Goal: Transaction & Acquisition: Book appointment/travel/reservation

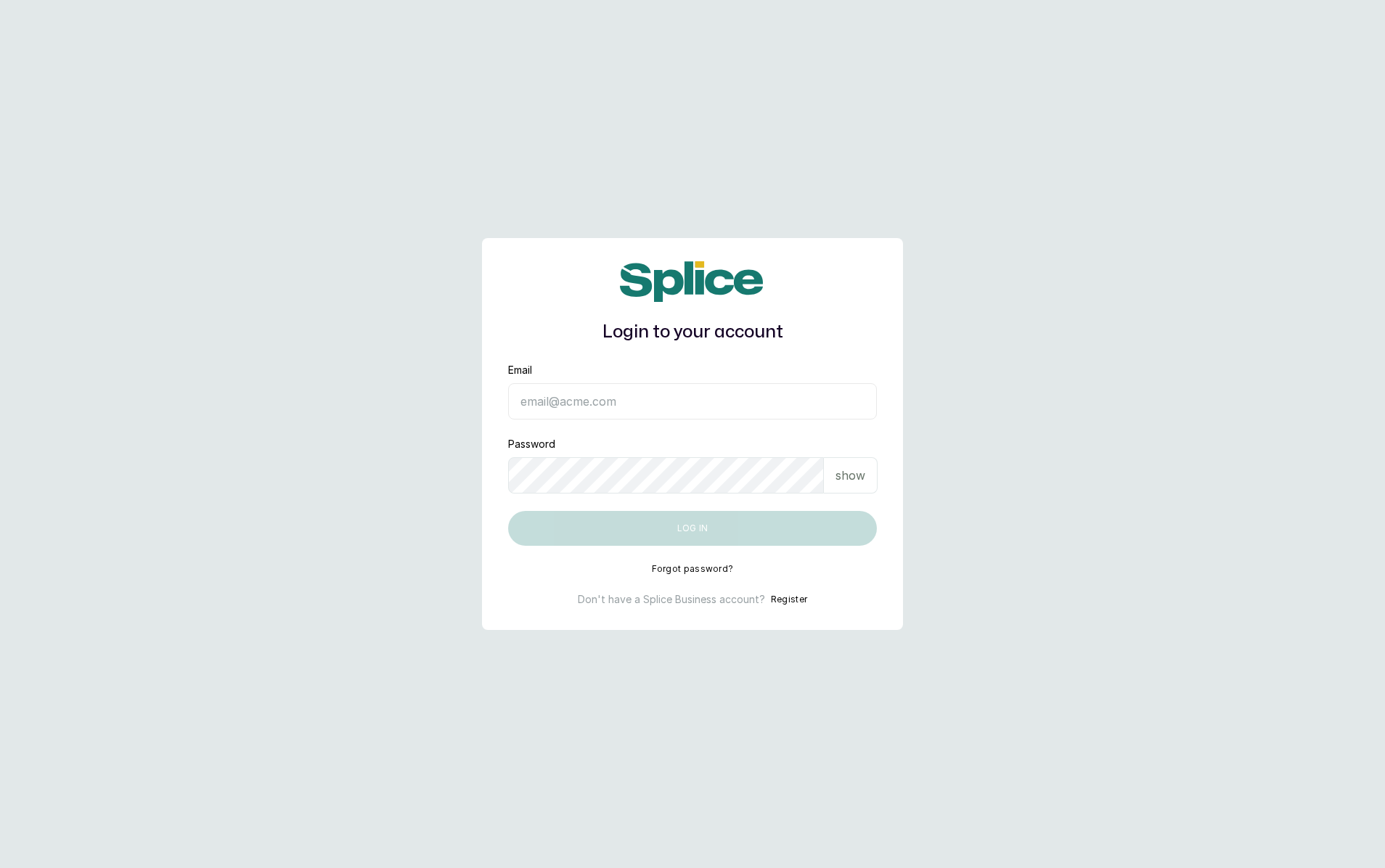
type input "eseoghene.newsletter@gmail.com"
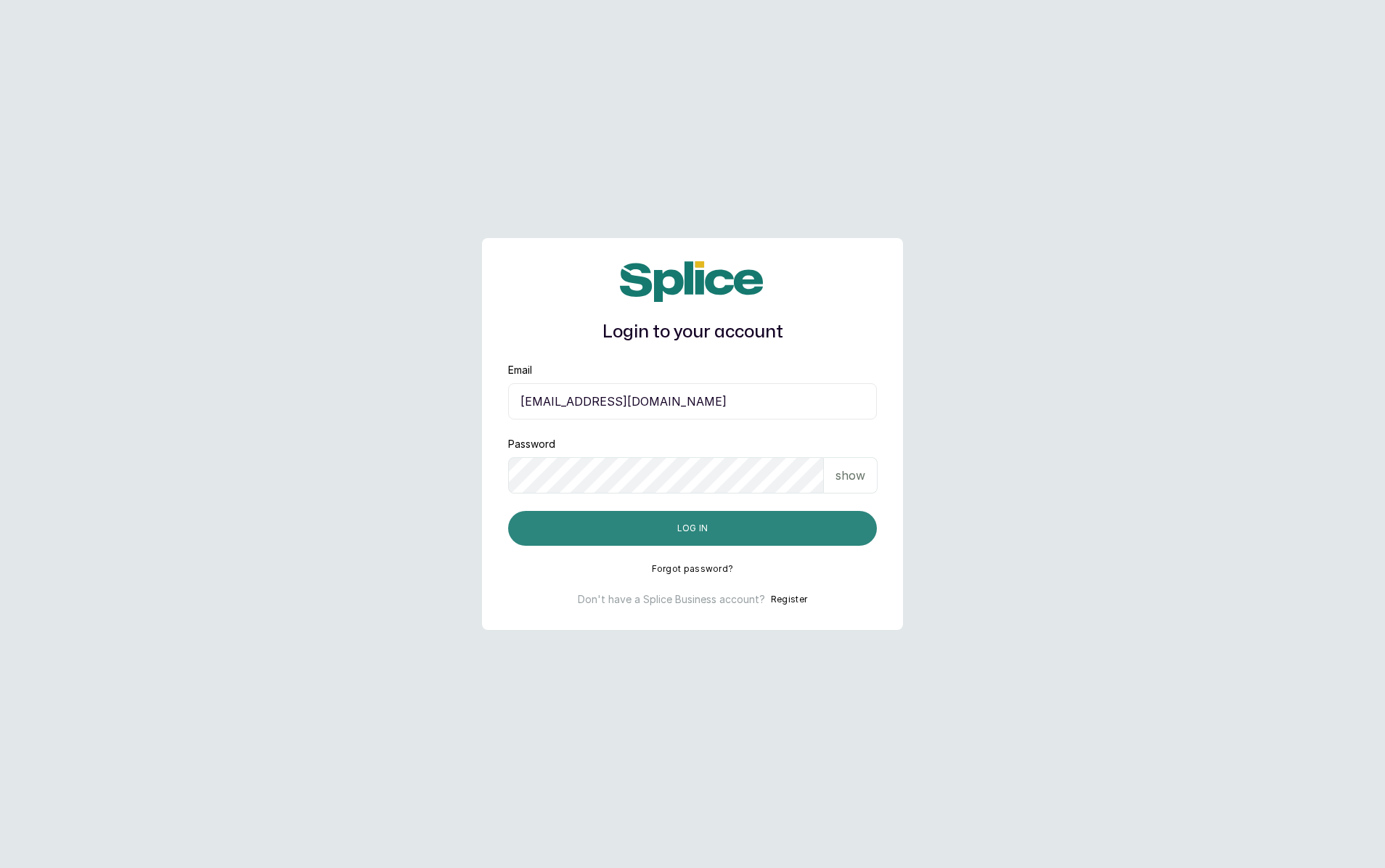
click at [671, 530] on button "Log in" at bounding box center [692, 529] width 369 height 35
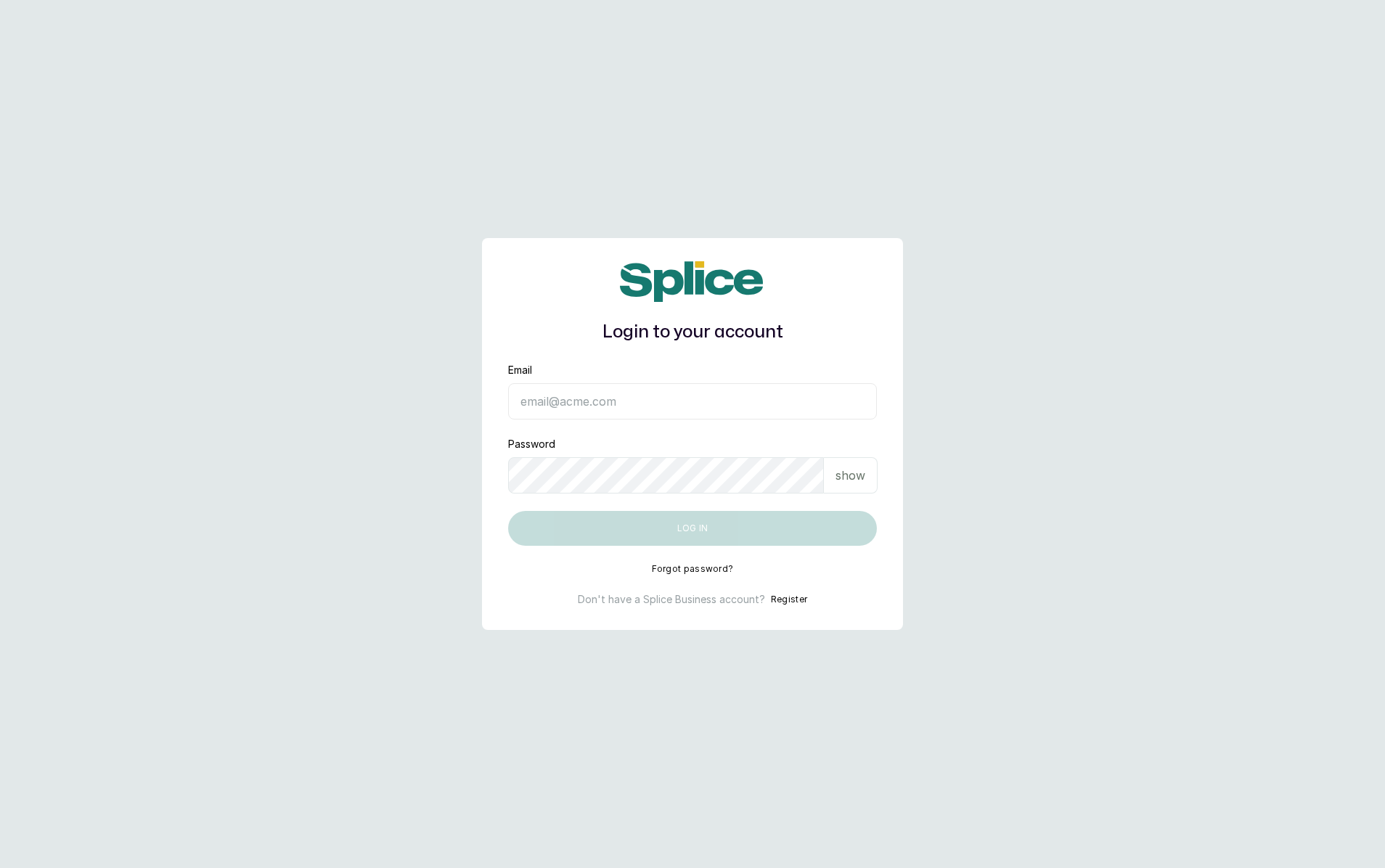
click at [617, 419] on input "Email" at bounding box center [692, 401] width 369 height 36
type input "[EMAIL_ADDRESS][DOMAIN_NAME]"
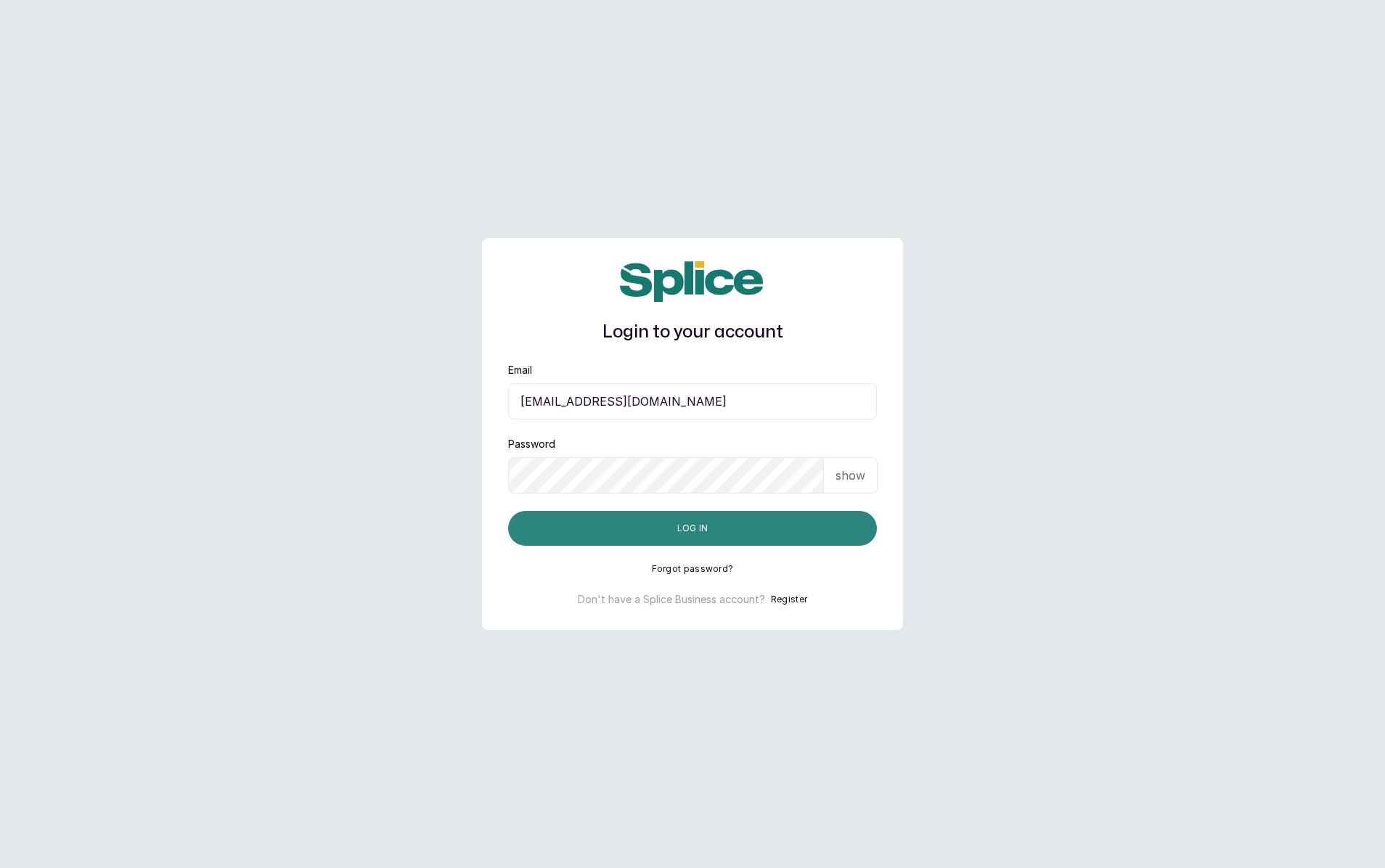
click at [665, 517] on button "Log in" at bounding box center [692, 529] width 369 height 35
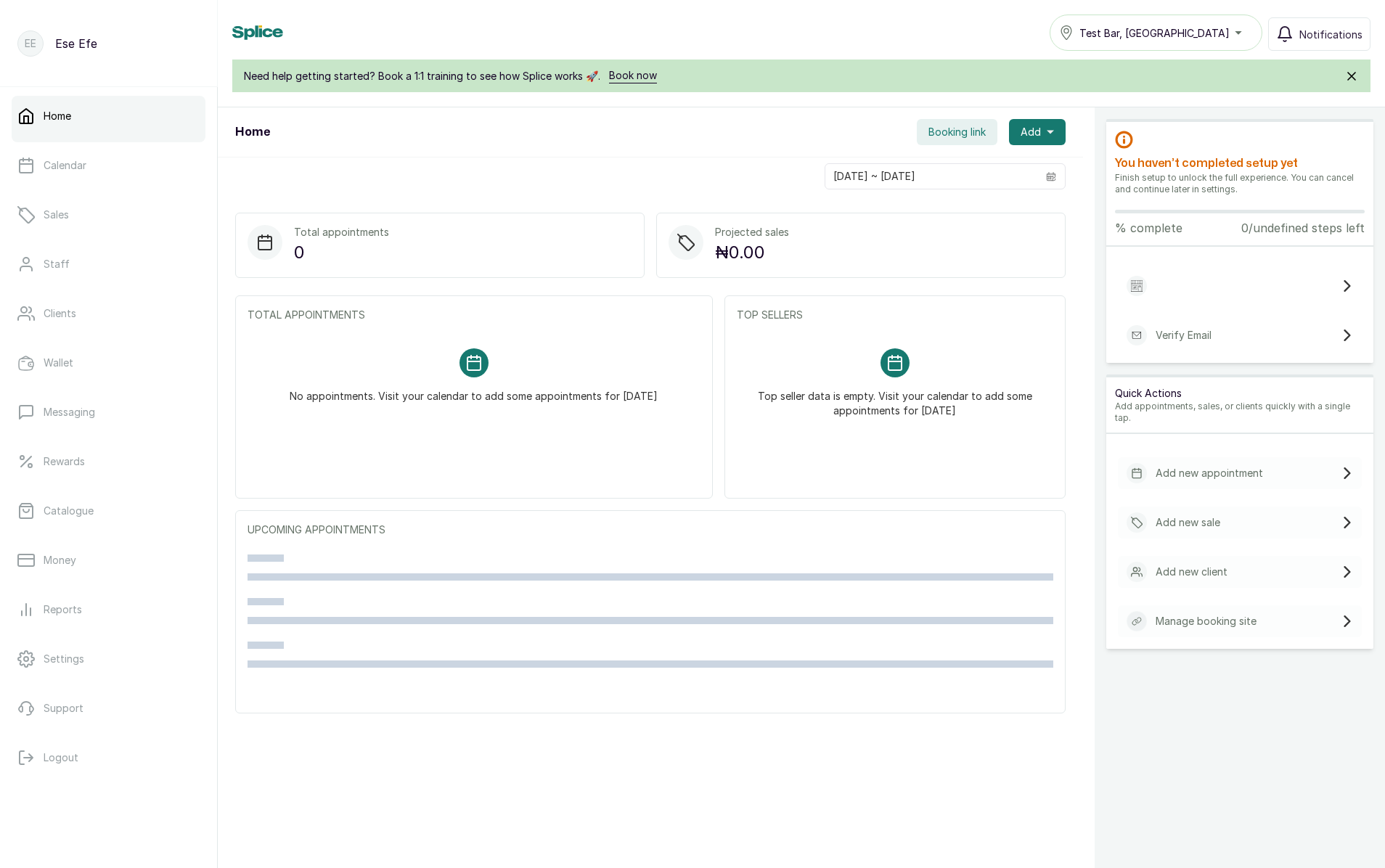
click at [939, 138] on span "Booking link" at bounding box center [957, 131] width 58 height 14
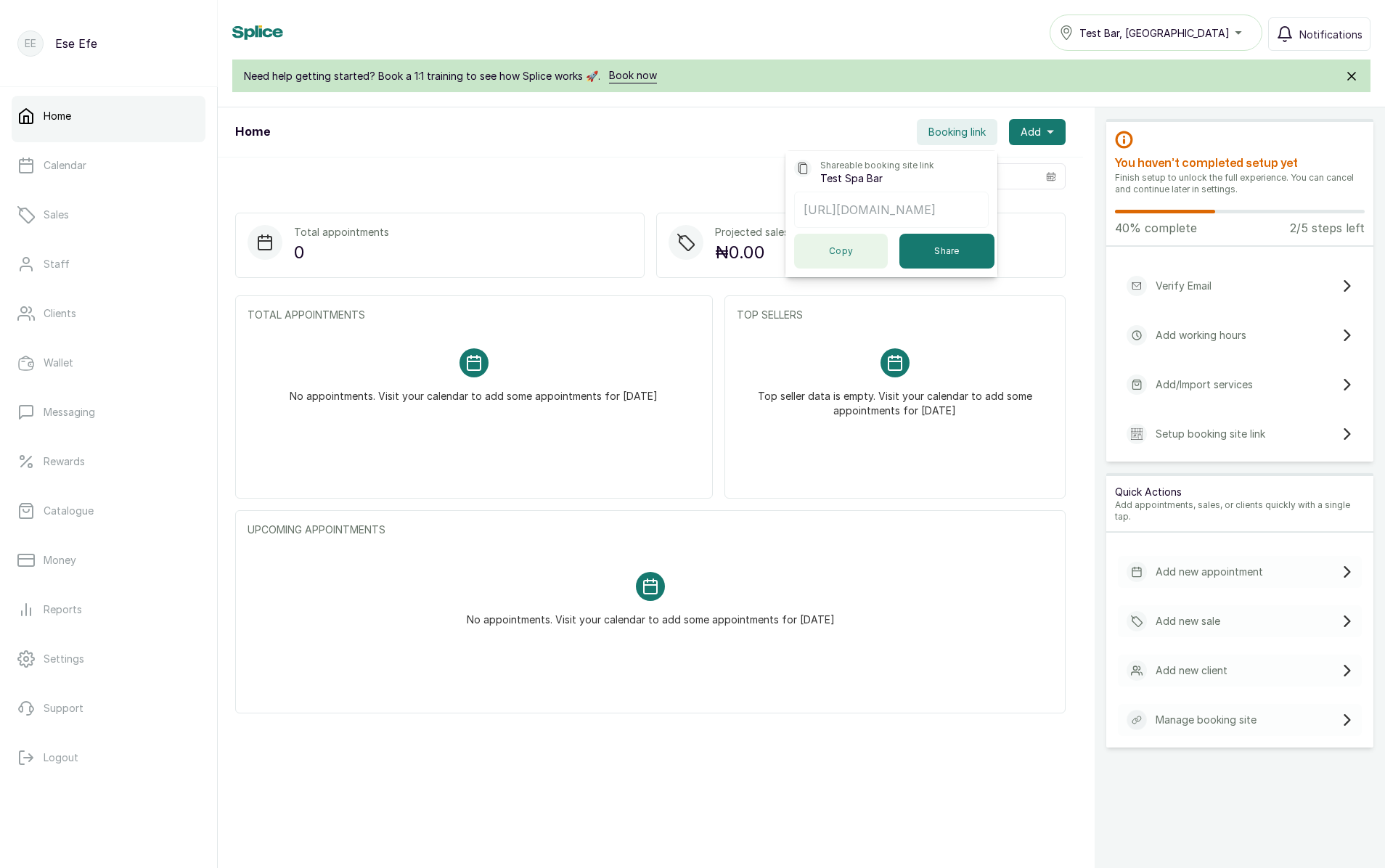
click at [824, 269] on button "Copy" at bounding box center [841, 251] width 94 height 35
click at [961, 130] on span "Booking link" at bounding box center [957, 131] width 58 height 14
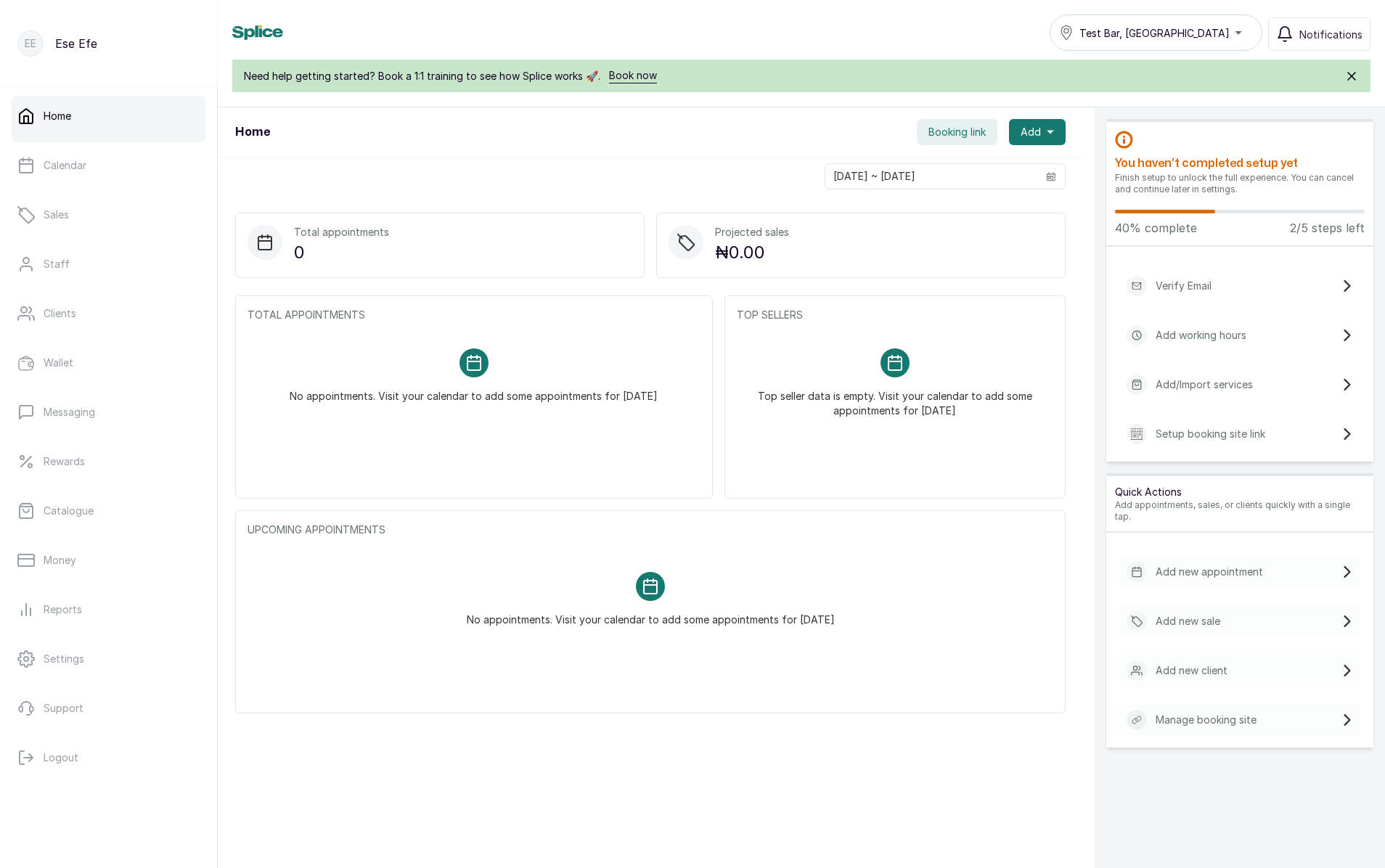
click at [961, 130] on span "Booking link" at bounding box center [957, 131] width 58 height 14
click at [909, 269] on button "Share" at bounding box center [947, 251] width 95 height 35
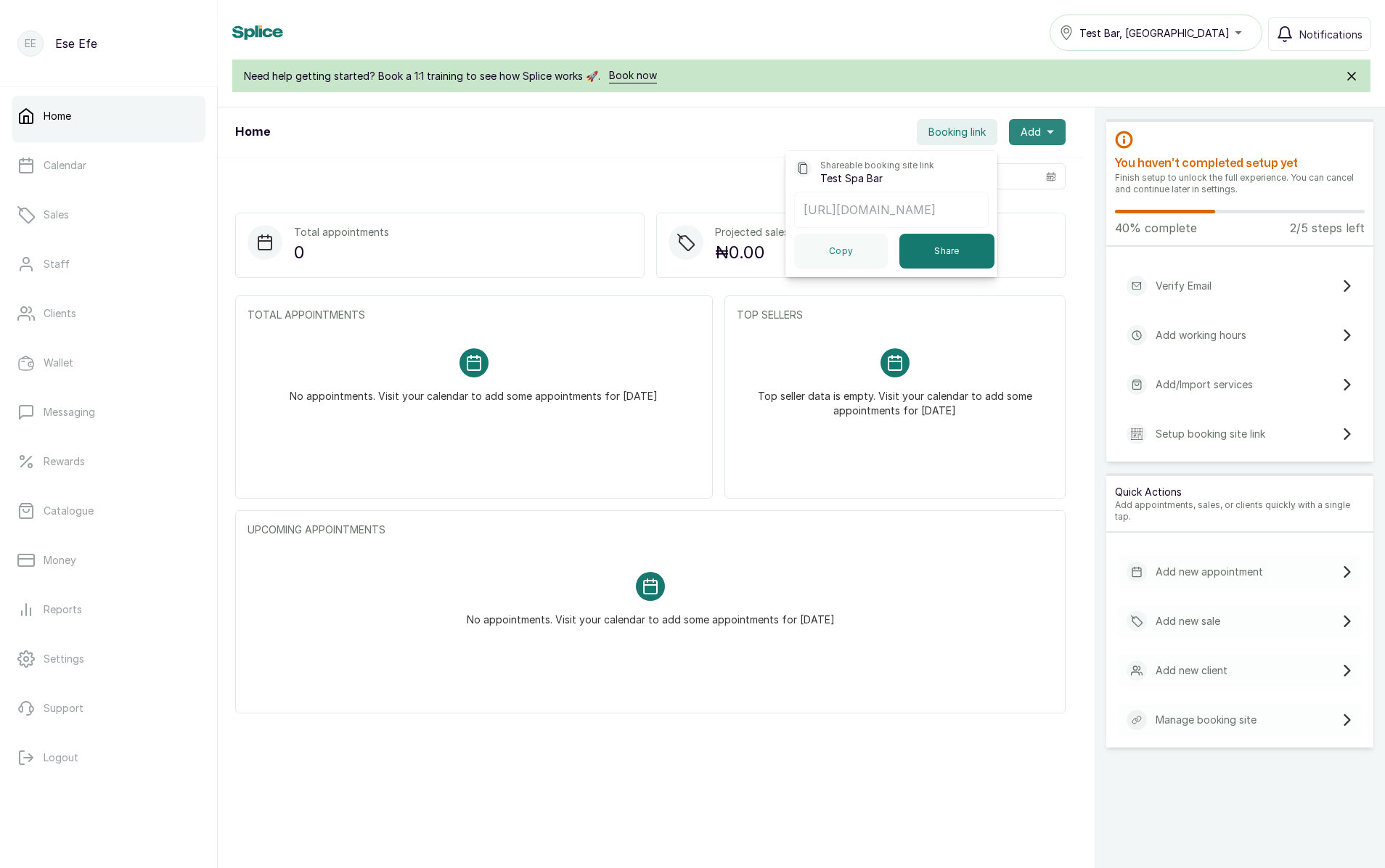
click at [1047, 129] on icon "button" at bounding box center [1050, 132] width 8 height 8
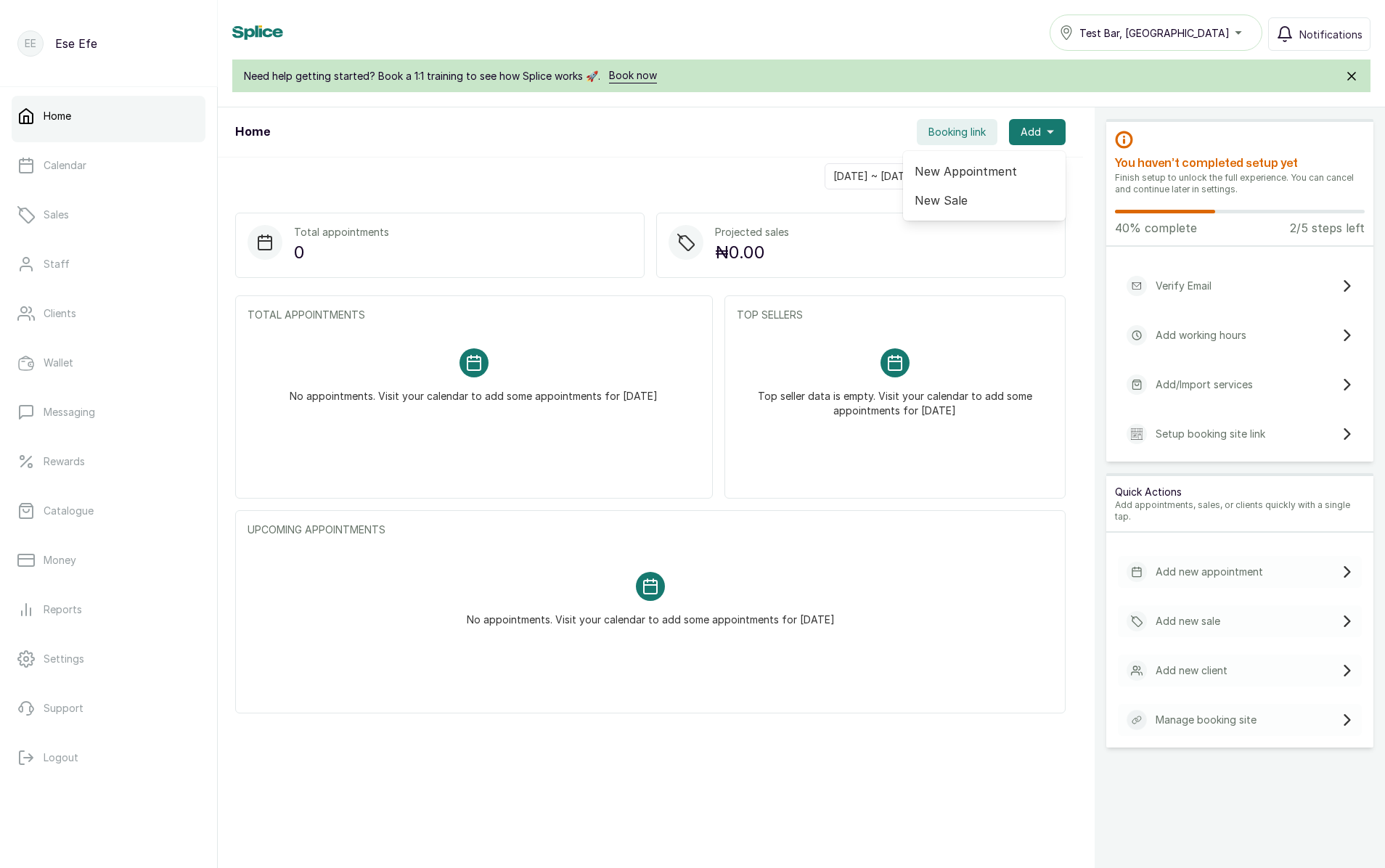
click at [929, 136] on span "Booking link" at bounding box center [957, 131] width 58 height 14
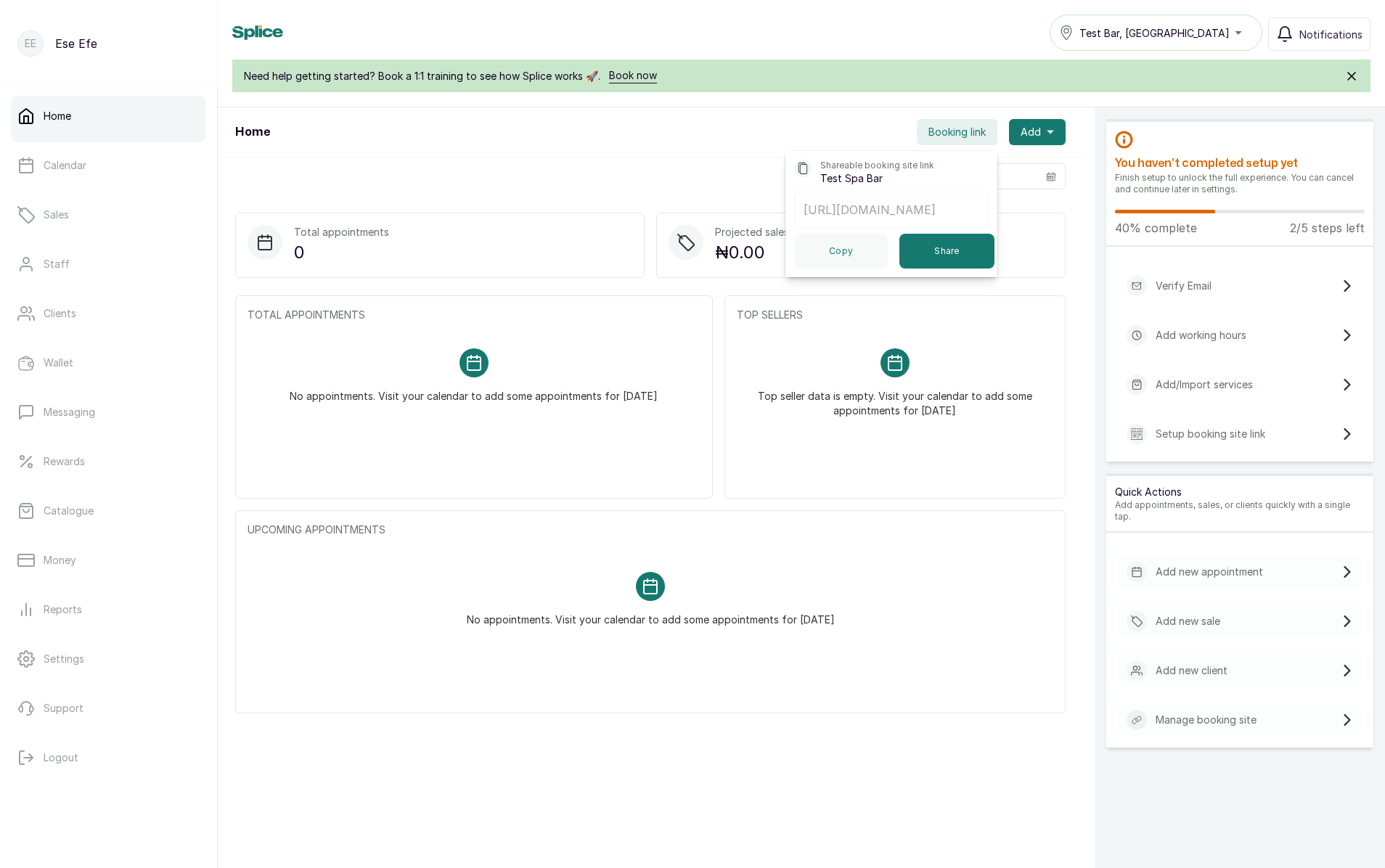
click at [59, 110] on p "Home" at bounding box center [57, 115] width 28 height 14
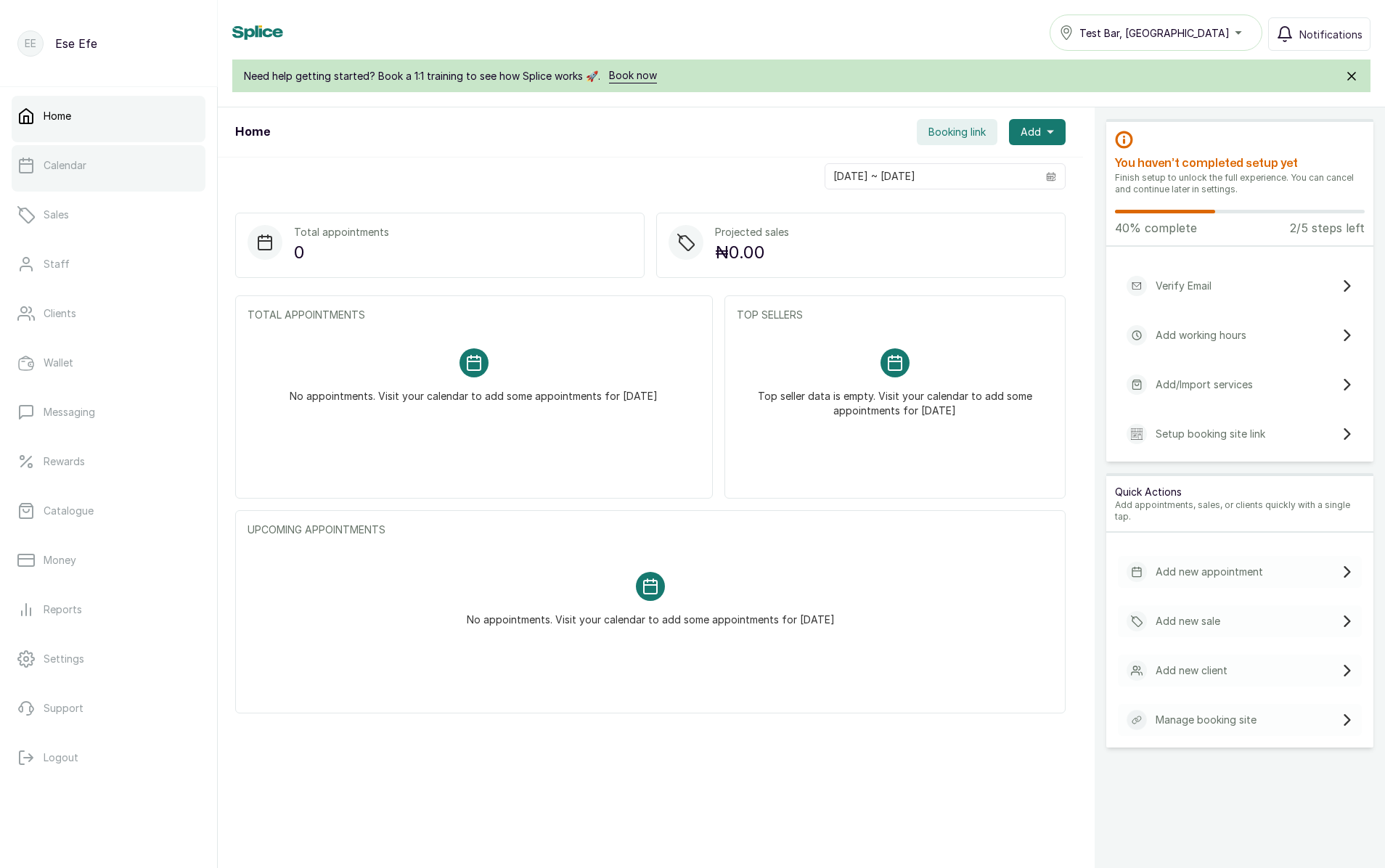
click at [59, 175] on link "Calendar" at bounding box center [109, 165] width 194 height 41
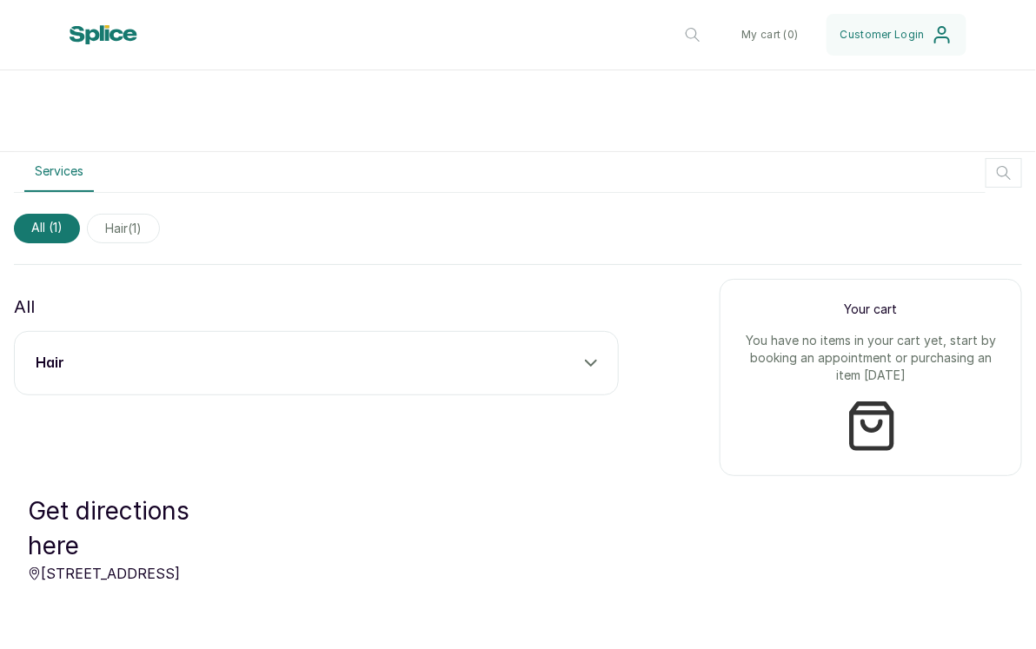
scroll to position [563, 0]
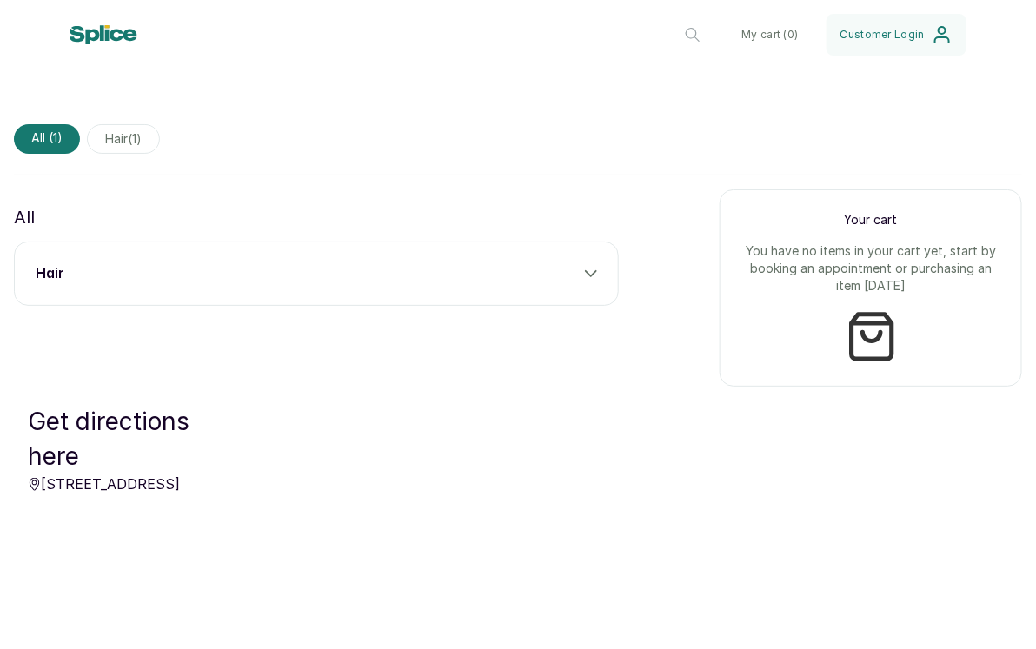
click at [116, 137] on span "hair ( 1 )" at bounding box center [123, 139] width 73 height 30
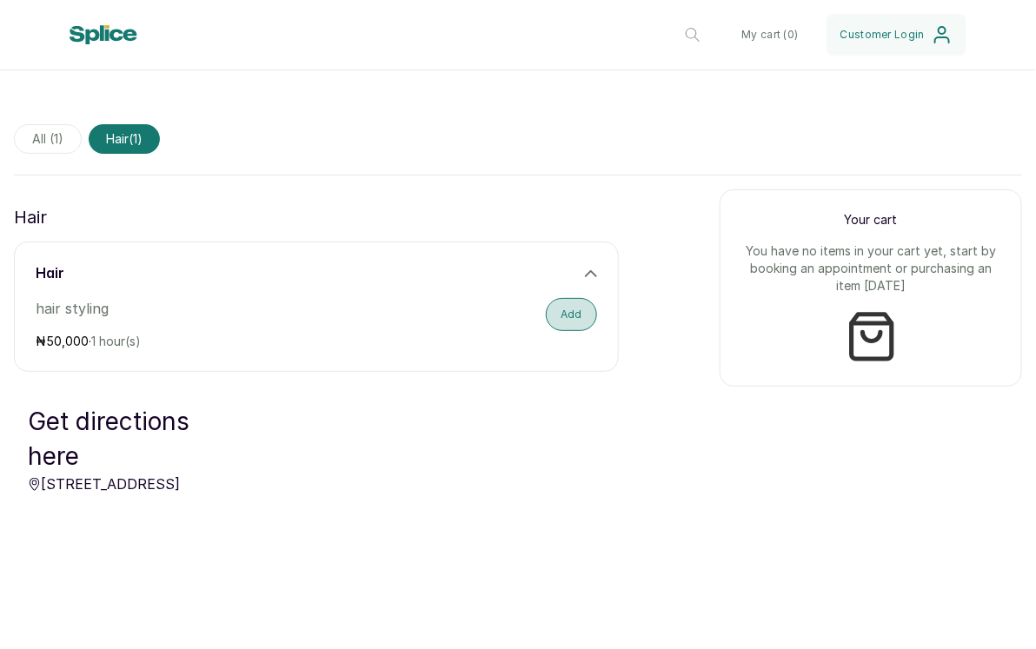
click at [546, 319] on button "Add" at bounding box center [571, 314] width 51 height 33
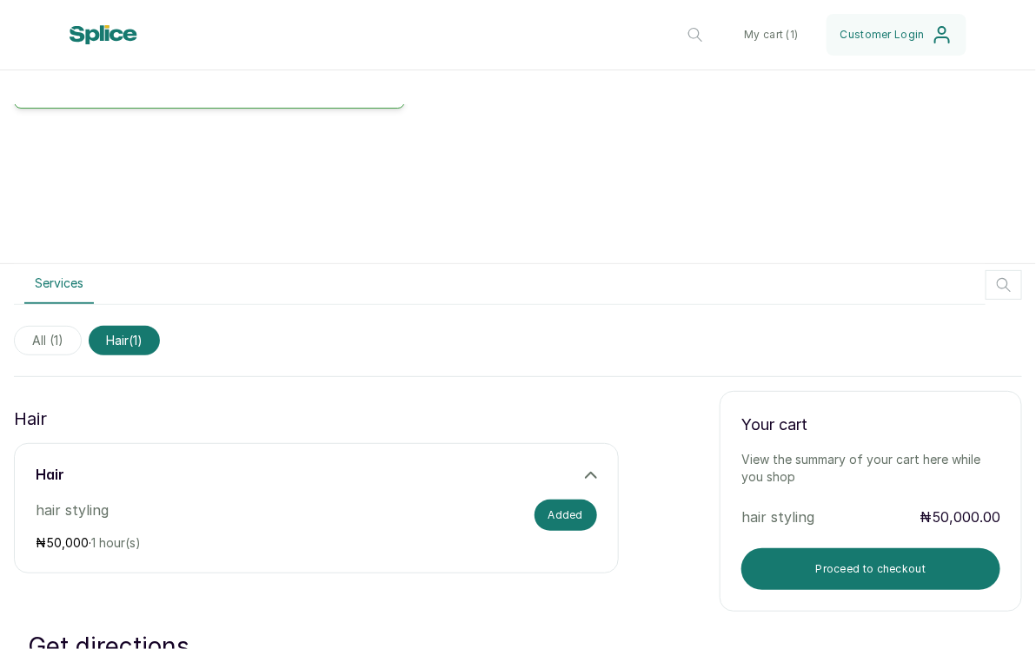
scroll to position [343, 0]
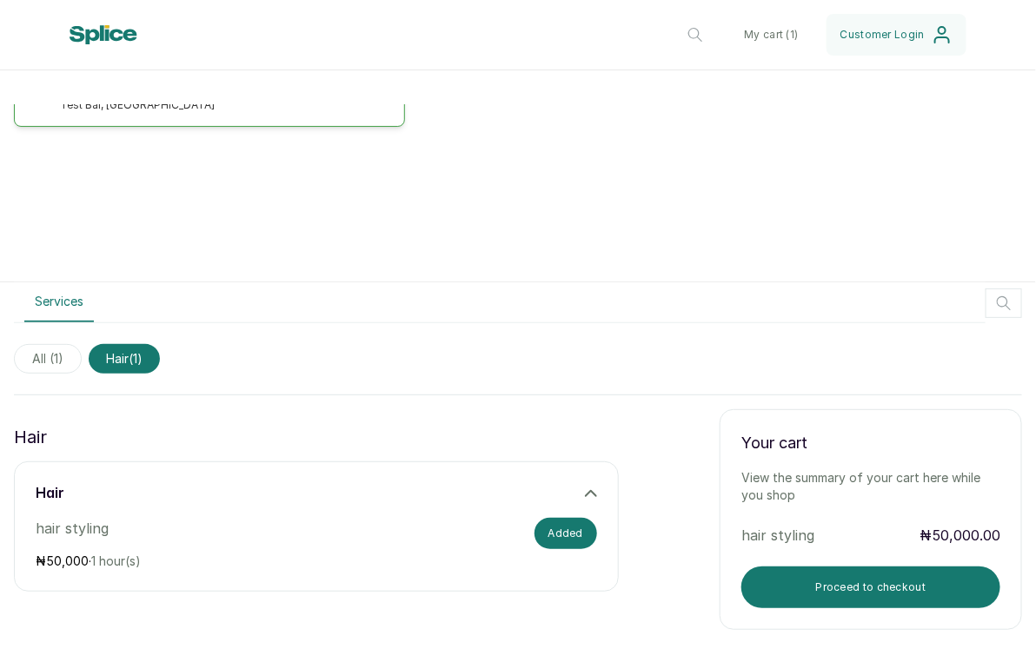
click at [52, 362] on span "All ( 1 )" at bounding box center [48, 359] width 68 height 30
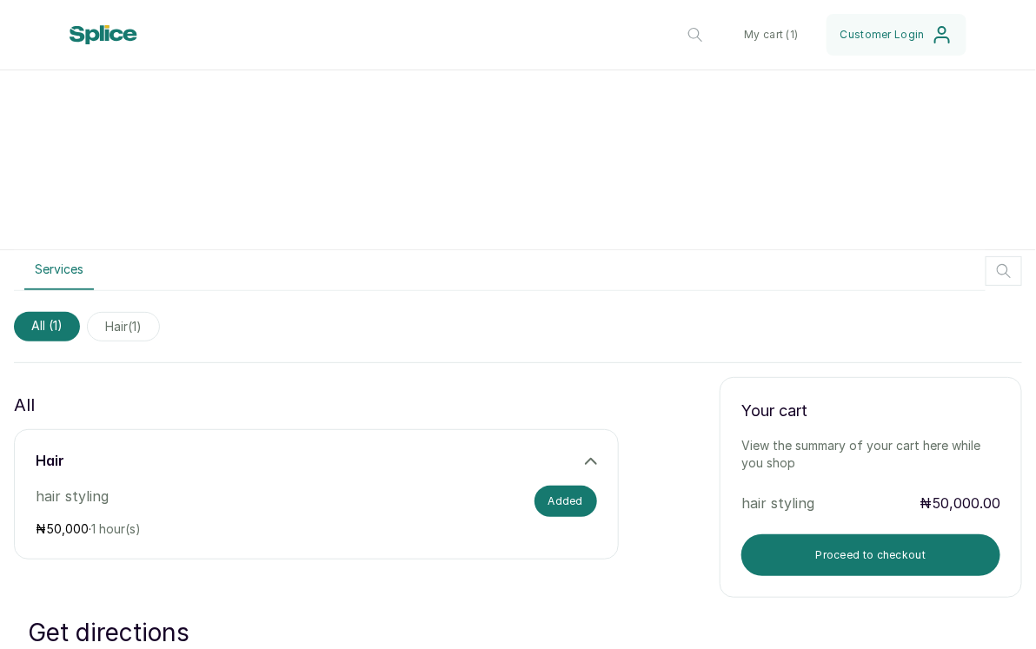
scroll to position [514, 0]
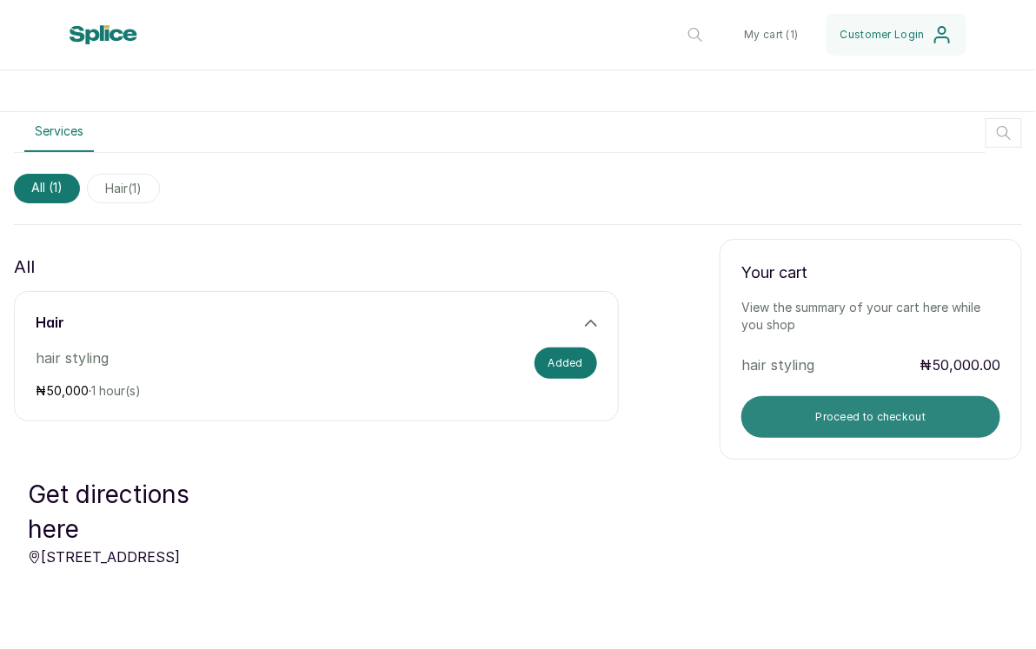
click at [862, 417] on button "Proceed to checkout" at bounding box center [870, 417] width 259 height 42
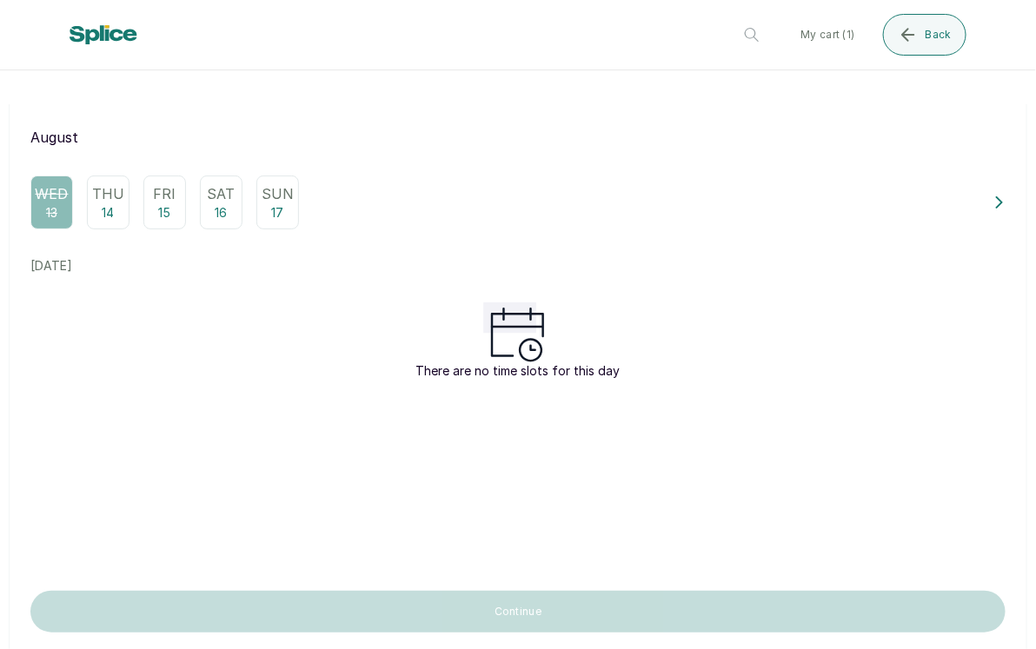
scroll to position [136, 0]
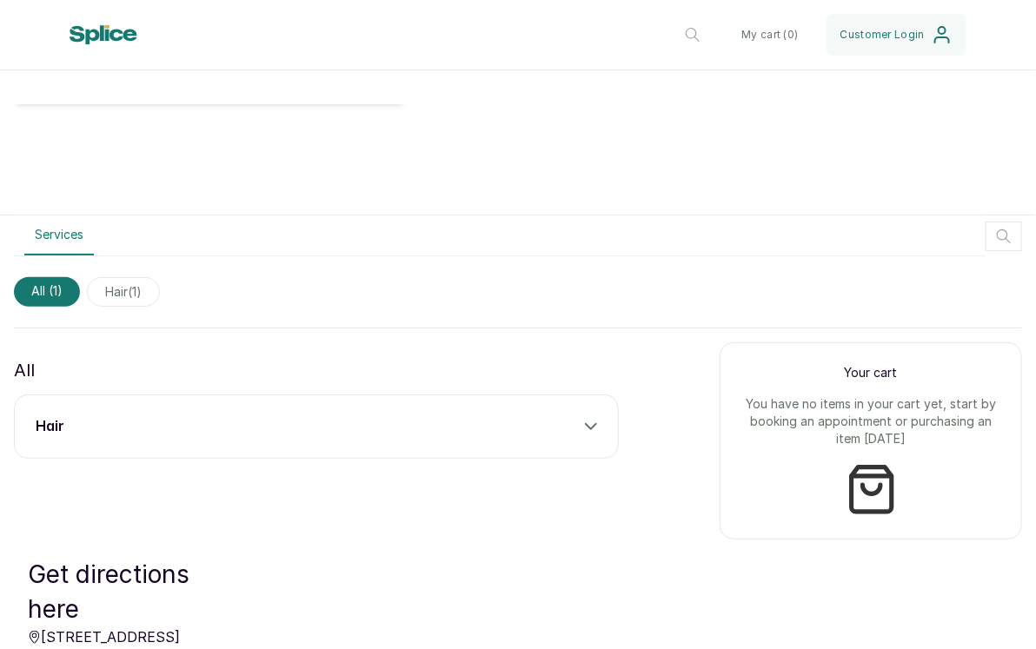
scroll to position [414, 0]
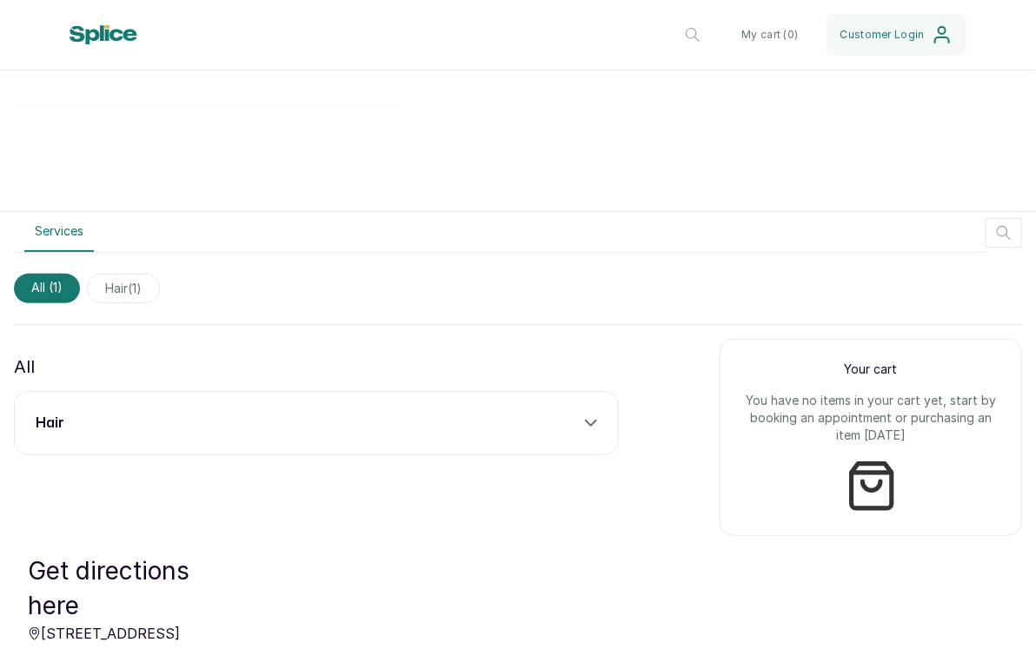
click at [216, 422] on div "hair" at bounding box center [316, 423] width 561 height 21
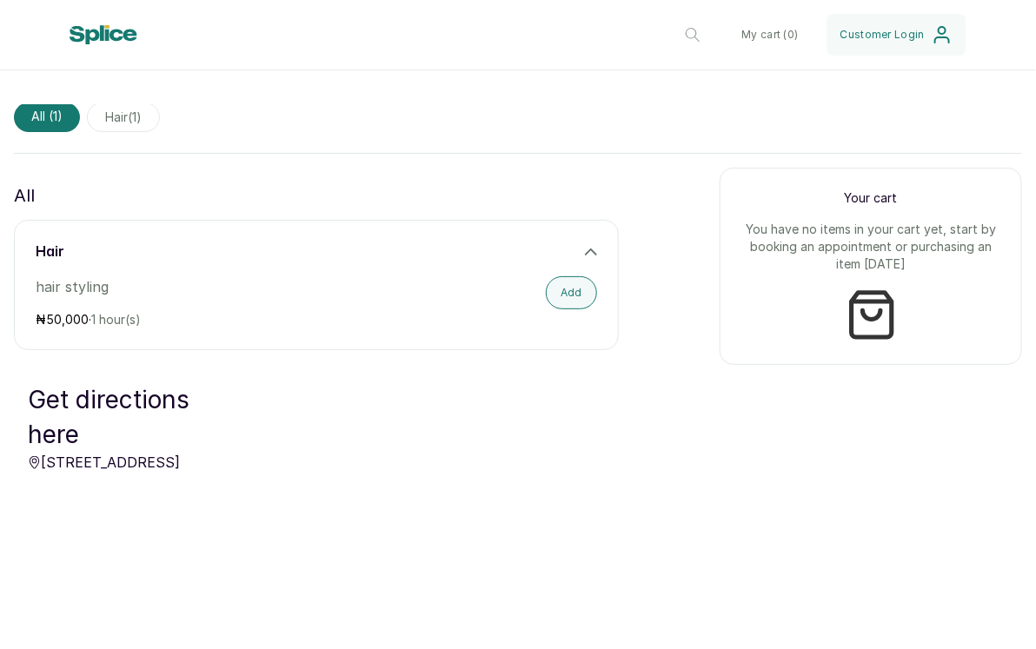
scroll to position [594, 0]
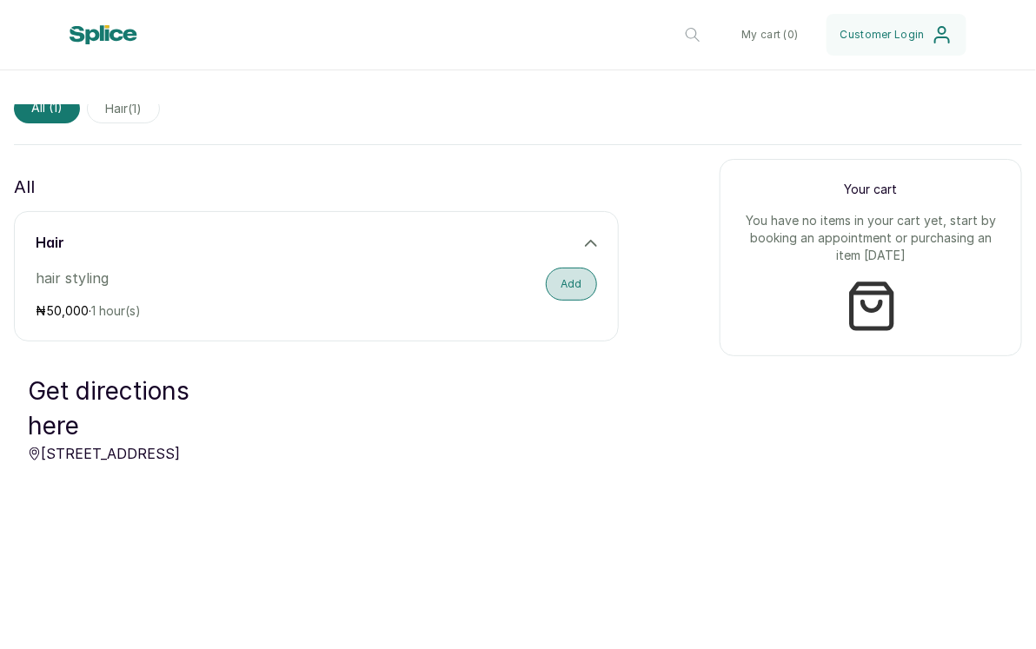
click at [568, 286] on button "Add" at bounding box center [571, 284] width 51 height 33
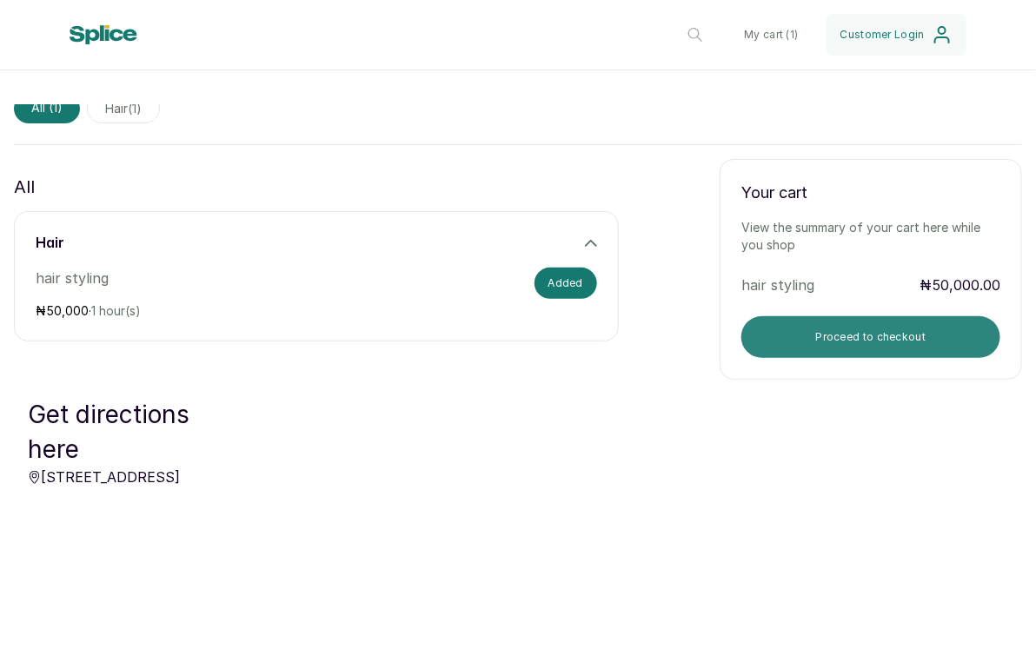
click at [764, 351] on button "Proceed to checkout" at bounding box center [870, 337] width 259 height 42
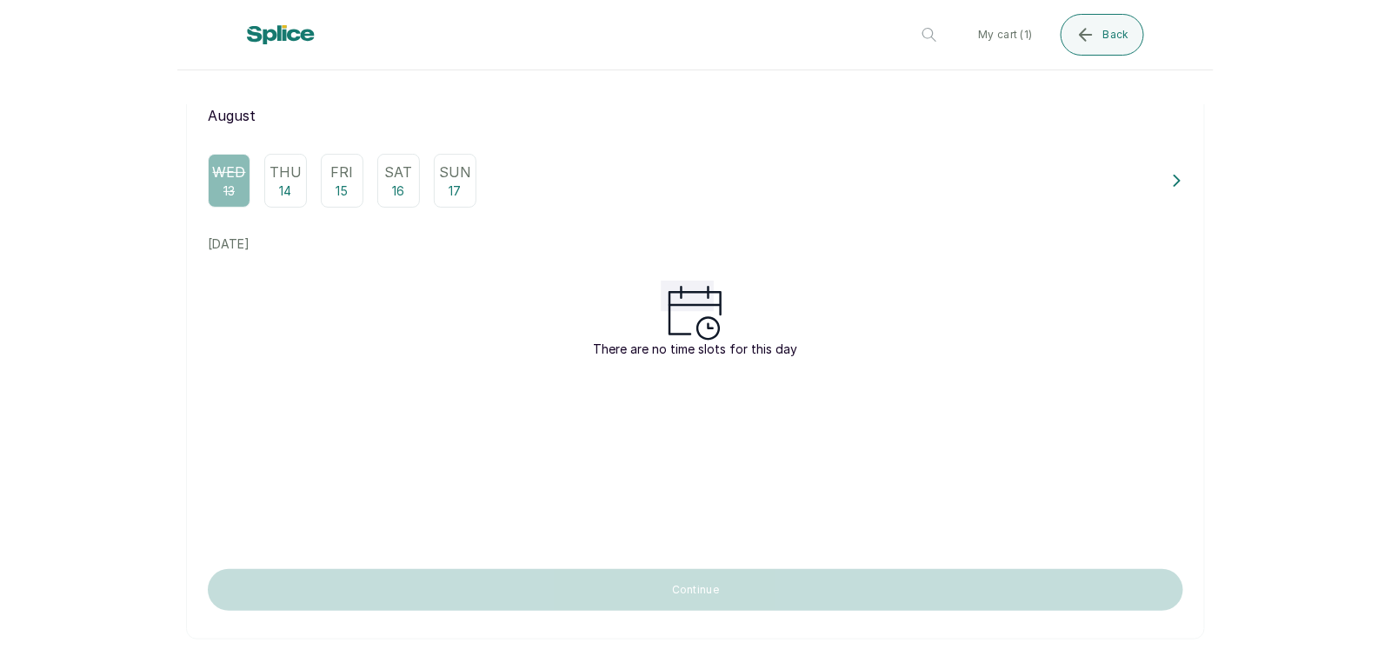
scroll to position [149, 0]
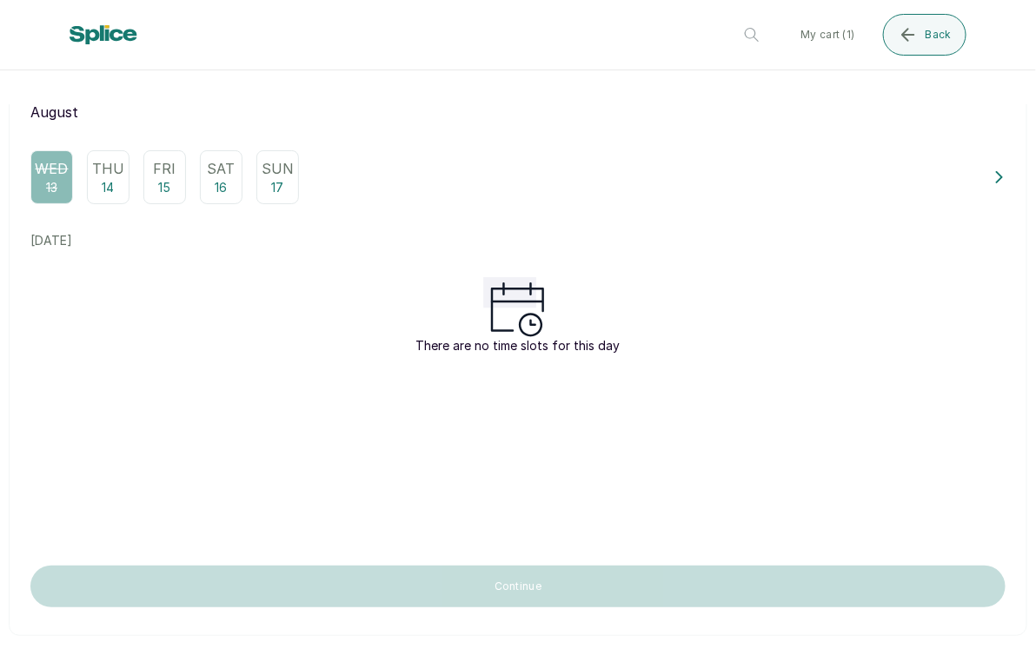
click at [98, 154] on div "Thu 14" at bounding box center [108, 177] width 43 height 54
click at [189, 158] on div "Wed 13 Thu 14 Fri 15 Sat 16 Sun 17" at bounding box center [504, 177] width 949 height 54
click at [170, 170] on p "Fri" at bounding box center [165, 168] width 23 height 21
click at [239, 169] on div "Sat 16" at bounding box center [221, 177] width 43 height 54
click at [275, 173] on p "Sun" at bounding box center [278, 168] width 32 height 21
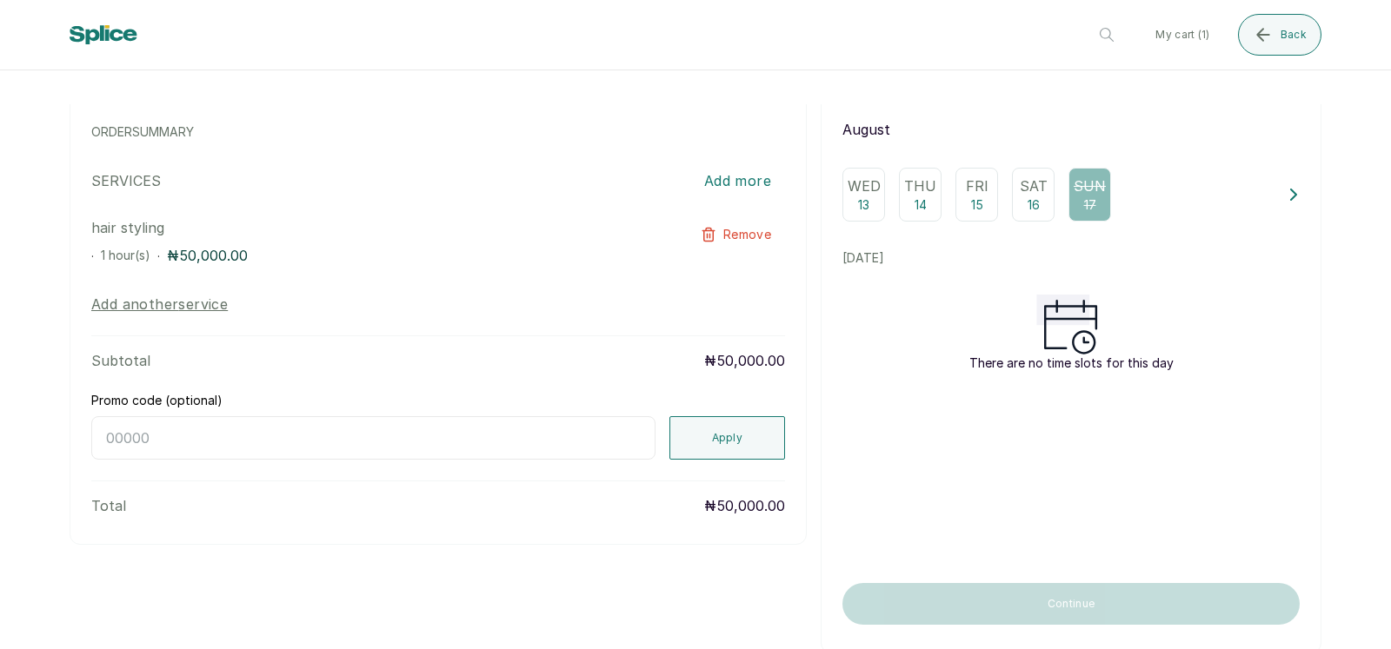
scroll to position [0, 0]
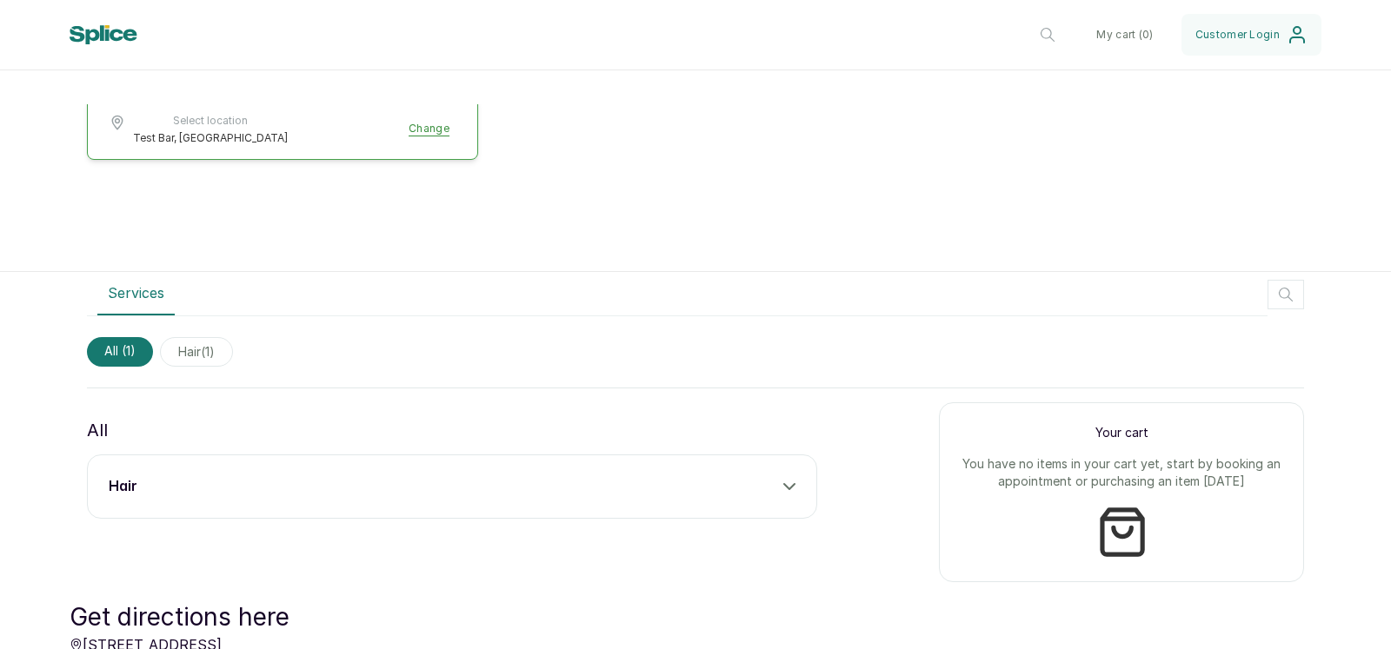
scroll to position [394, 0]
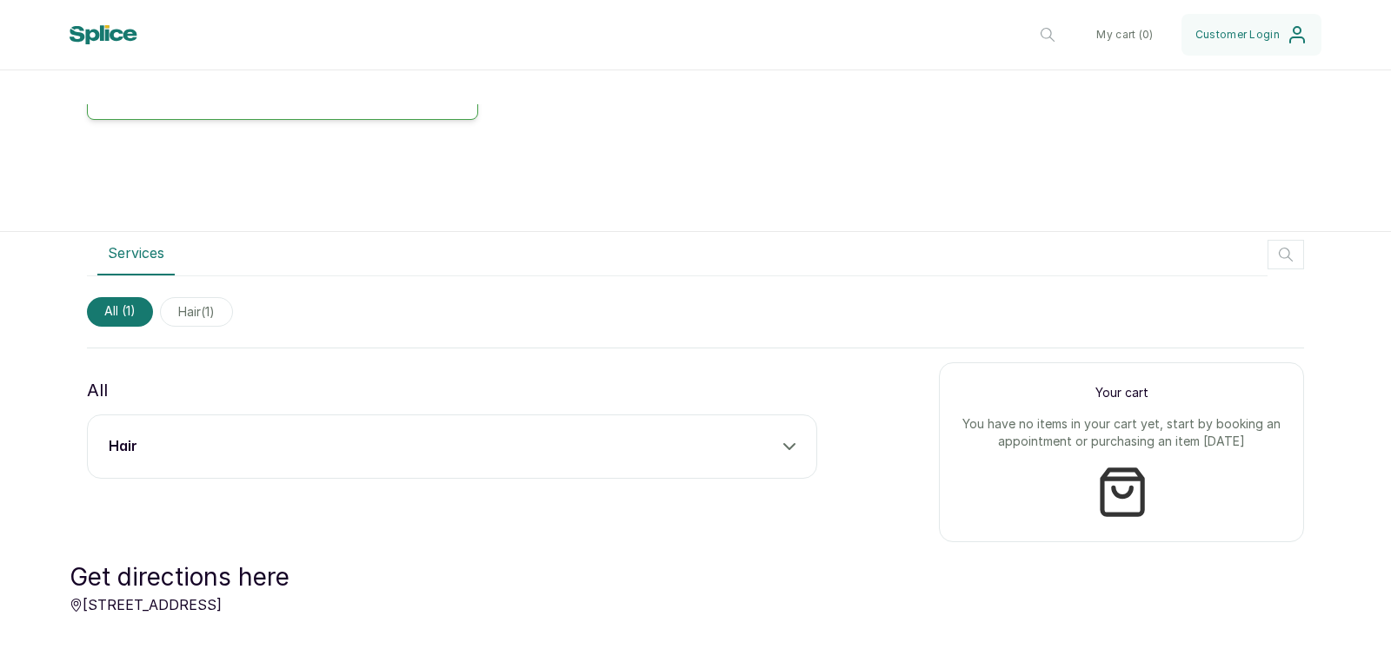
click at [361, 450] on div "hair" at bounding box center [452, 446] width 687 height 21
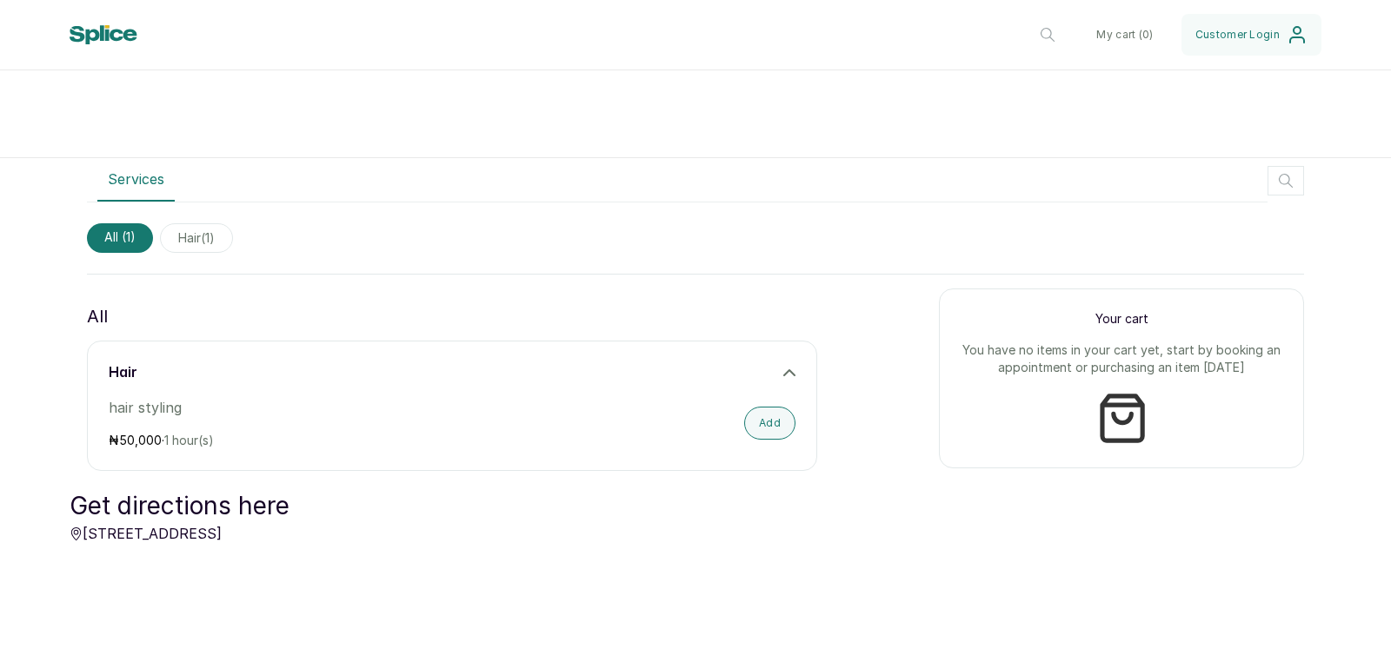
scroll to position [488, 0]
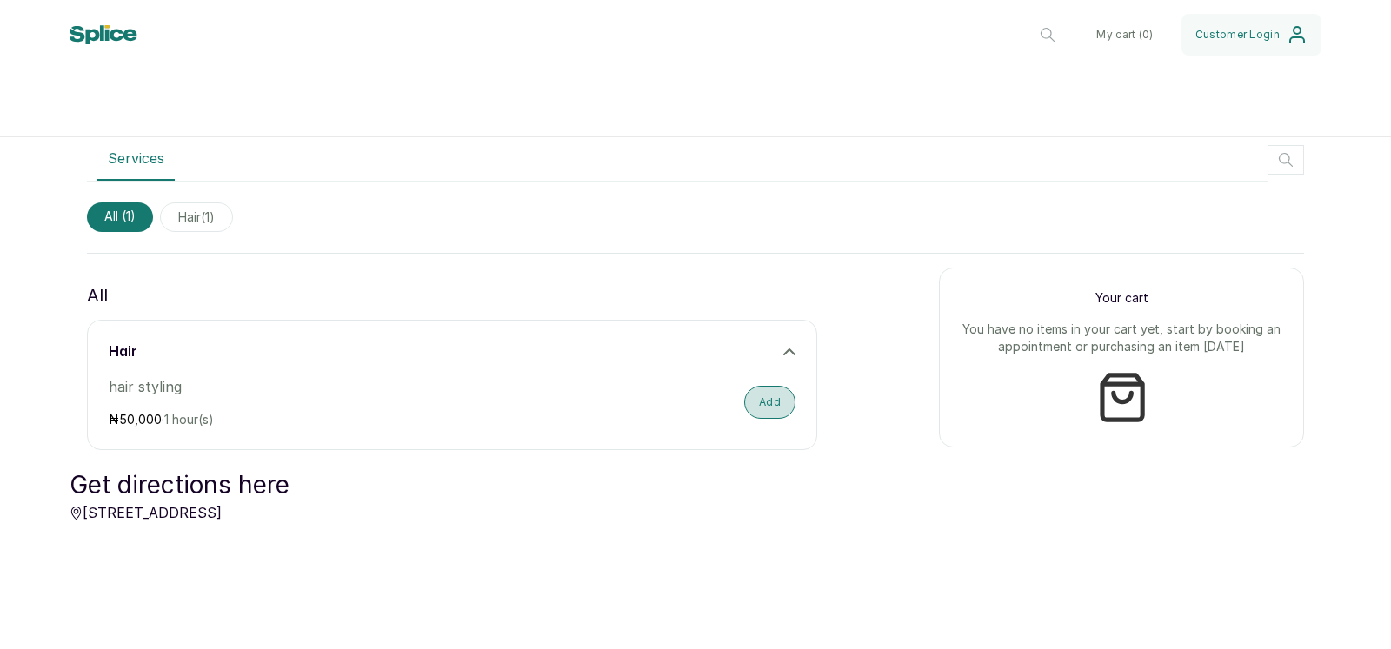
click at [760, 394] on button "Add" at bounding box center [769, 402] width 51 height 33
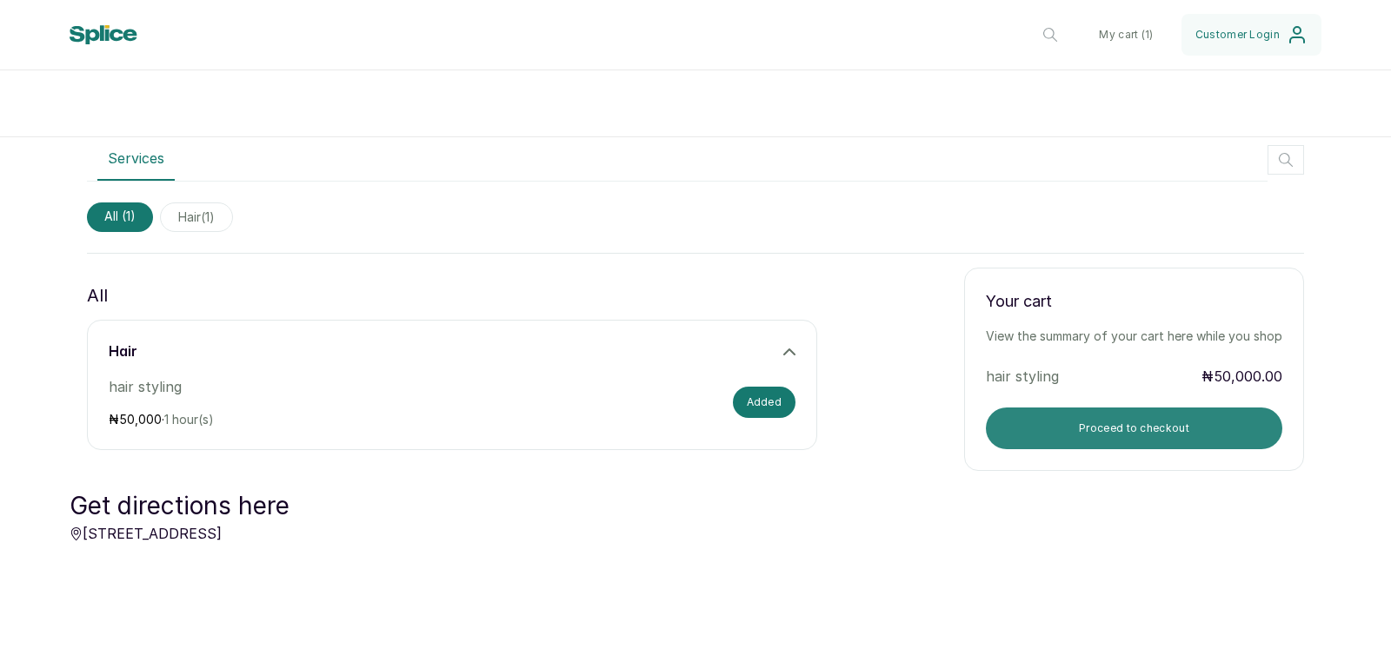
click at [1004, 416] on button "Proceed to checkout" at bounding box center [1134, 429] width 296 height 42
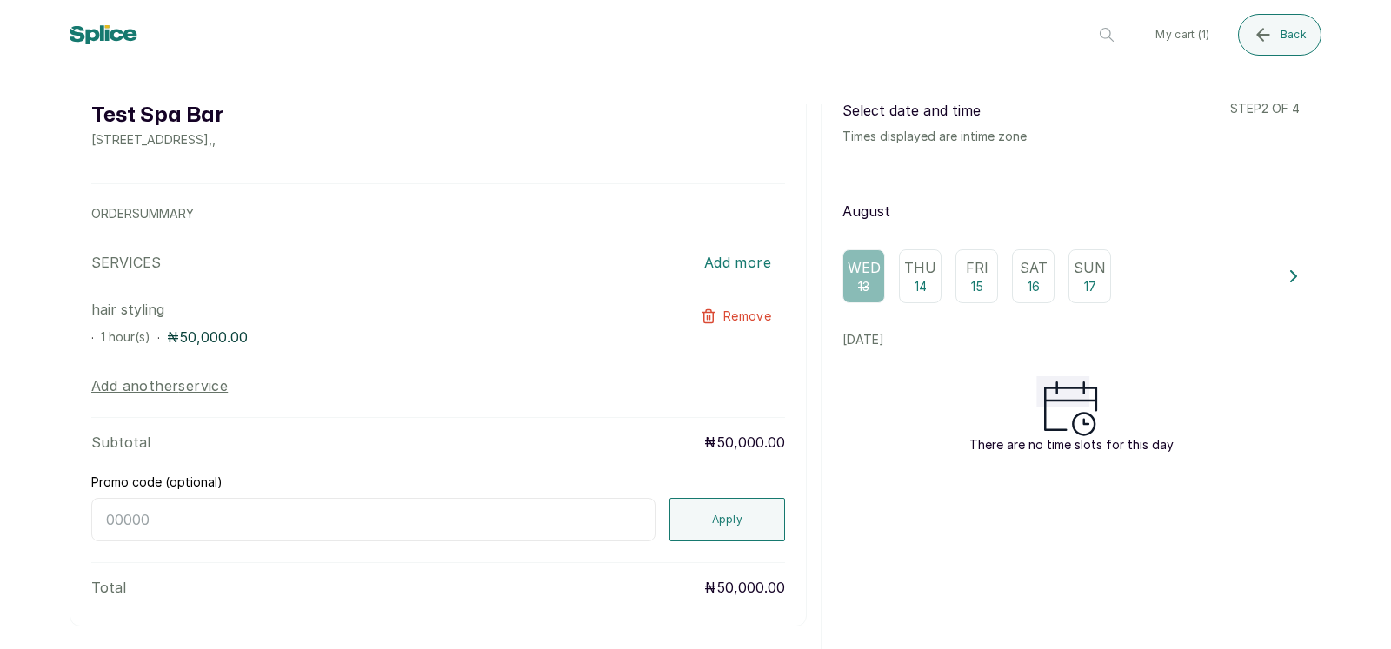
scroll to position [0, 0]
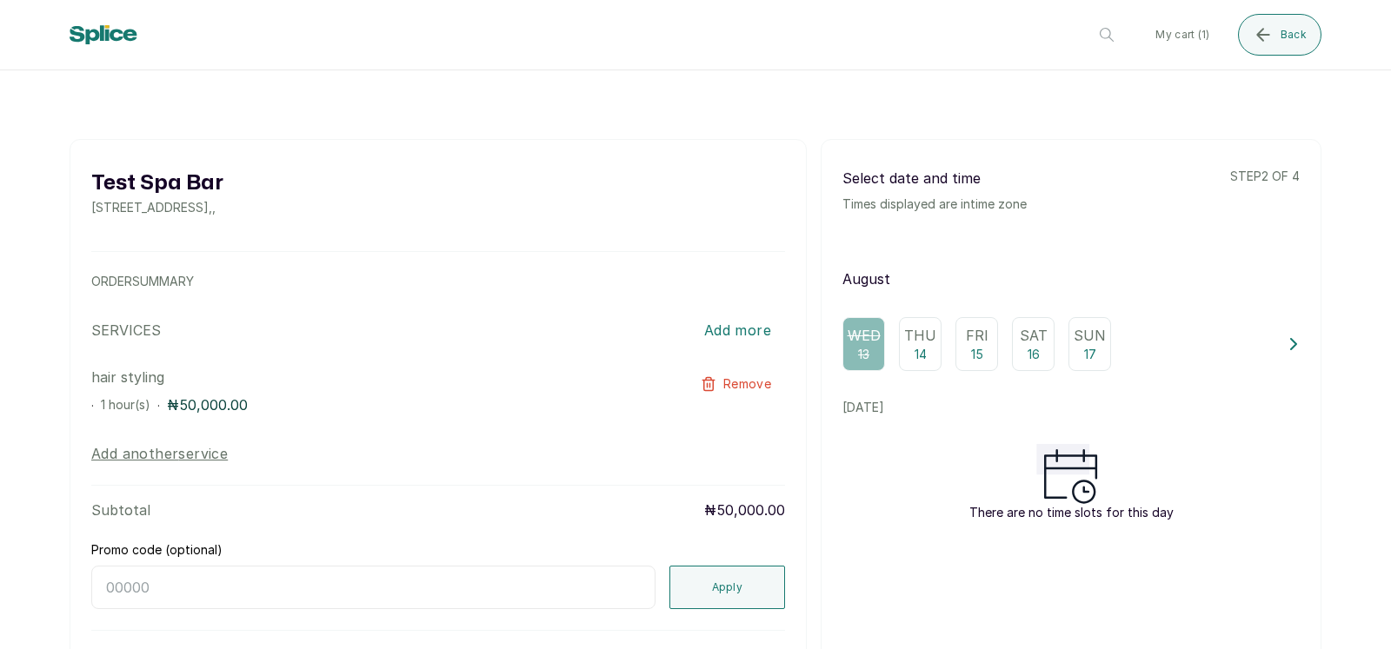
click at [914, 347] on p "14" at bounding box center [920, 354] width 12 height 17
click at [941, 344] on div "Wed 13 Thu 14 Fri 15 Sat 16 Sun 17" at bounding box center [1057, 344] width 431 height 54
click at [966, 344] on p "Fri" at bounding box center [977, 335] width 23 height 21
click at [1021, 341] on p "Sat" at bounding box center [1033, 335] width 28 height 21
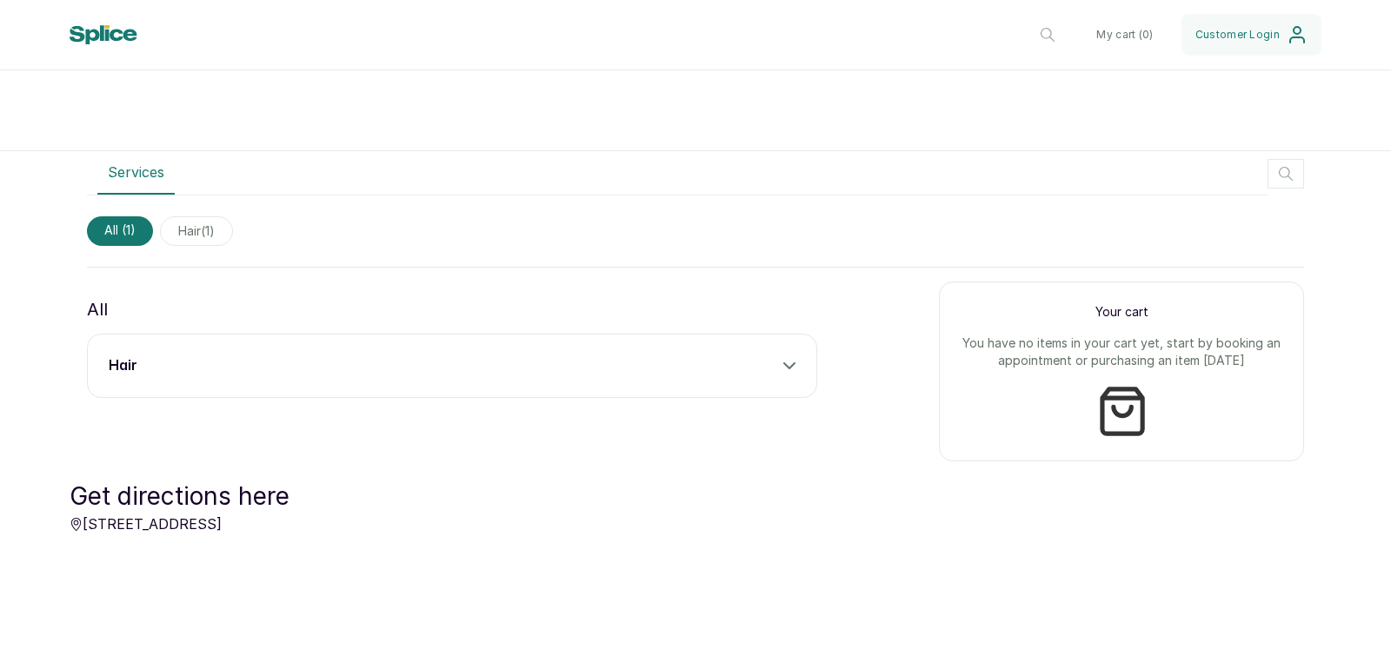
scroll to position [453, 0]
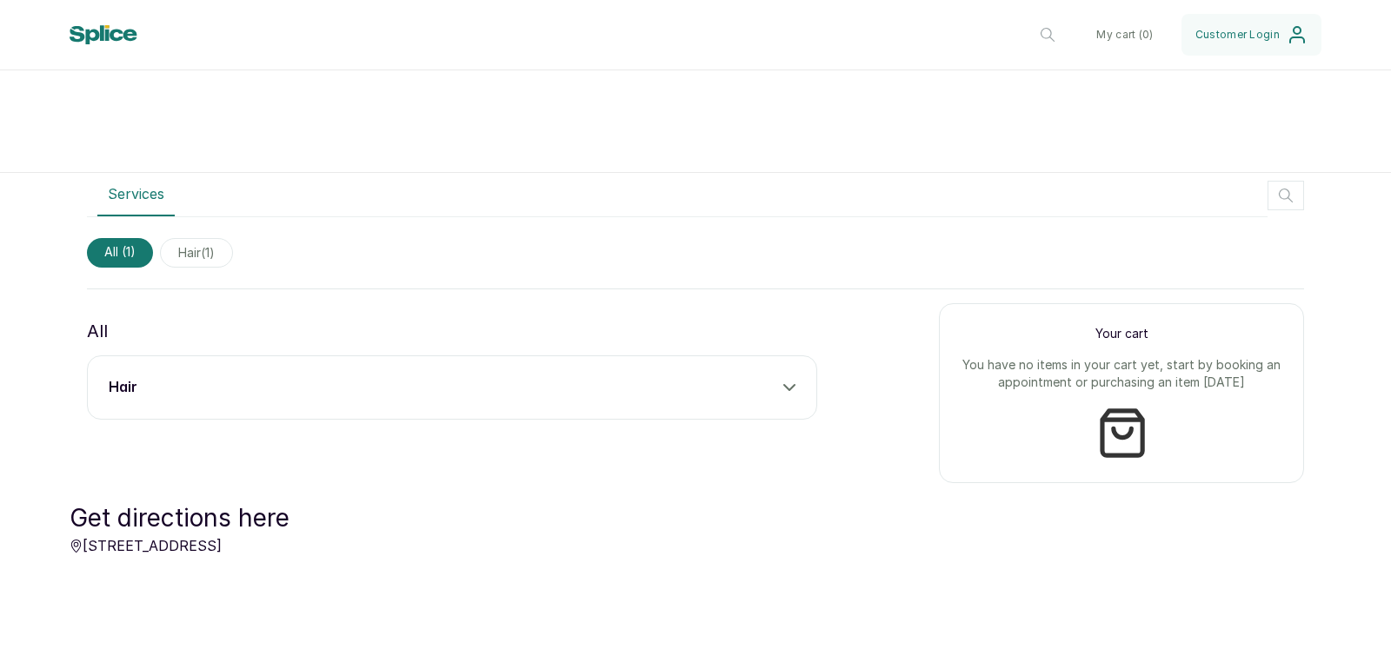
click at [501, 402] on div "hair" at bounding box center [452, 387] width 730 height 64
click at [508, 399] on div "hair" at bounding box center [452, 387] width 730 height 64
click at [558, 384] on div "hair" at bounding box center [452, 387] width 687 height 21
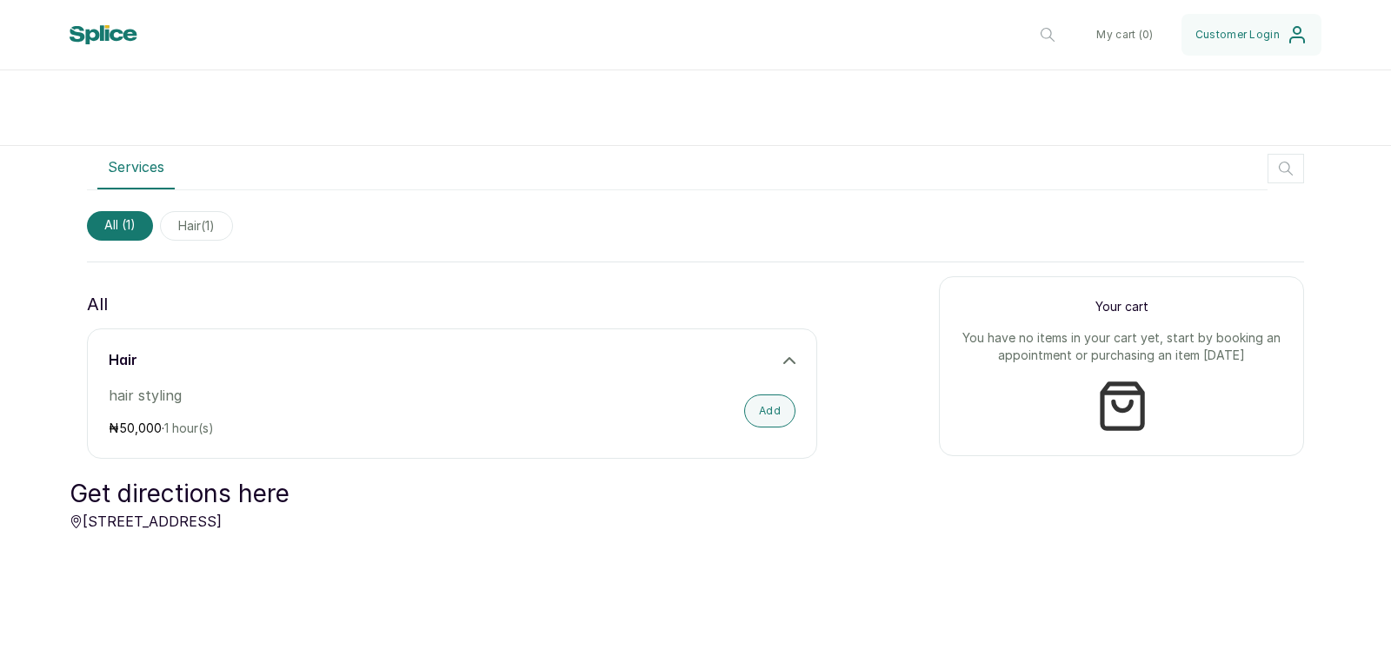
scroll to position [796, 0]
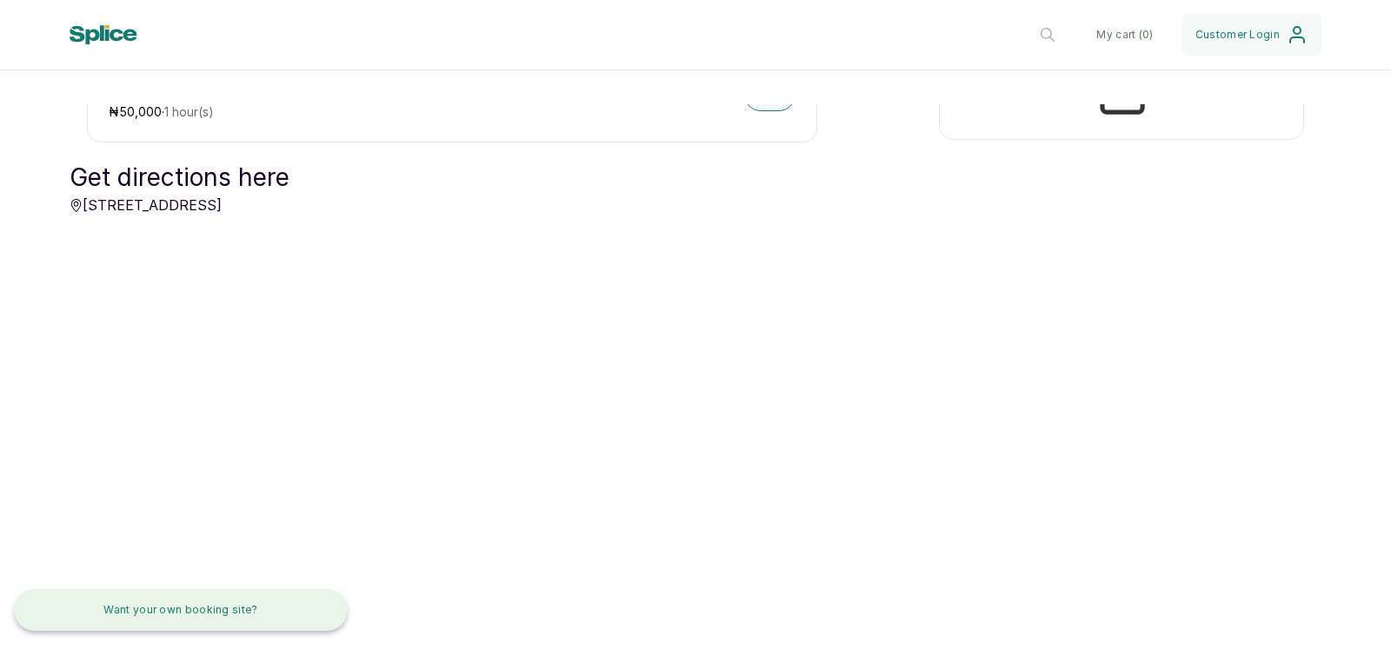
click at [205, 608] on button "Want your own booking site?" at bounding box center [181, 610] width 334 height 42
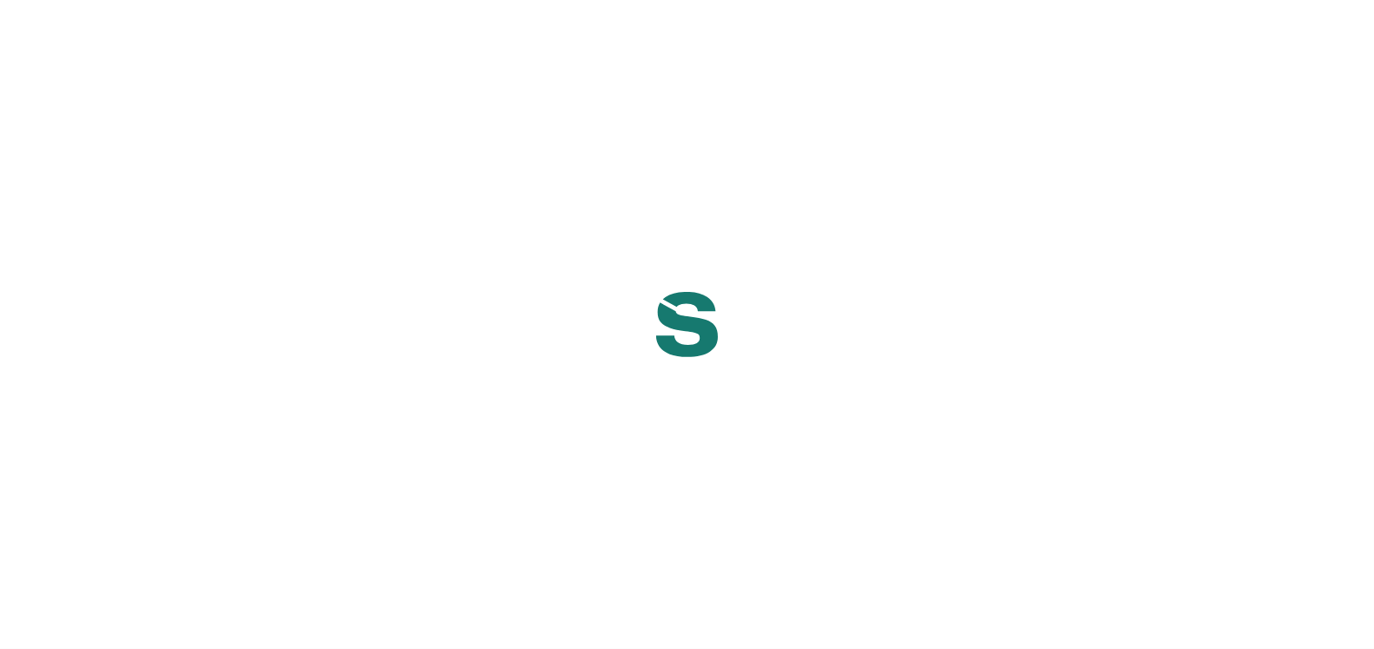
select select "NG"
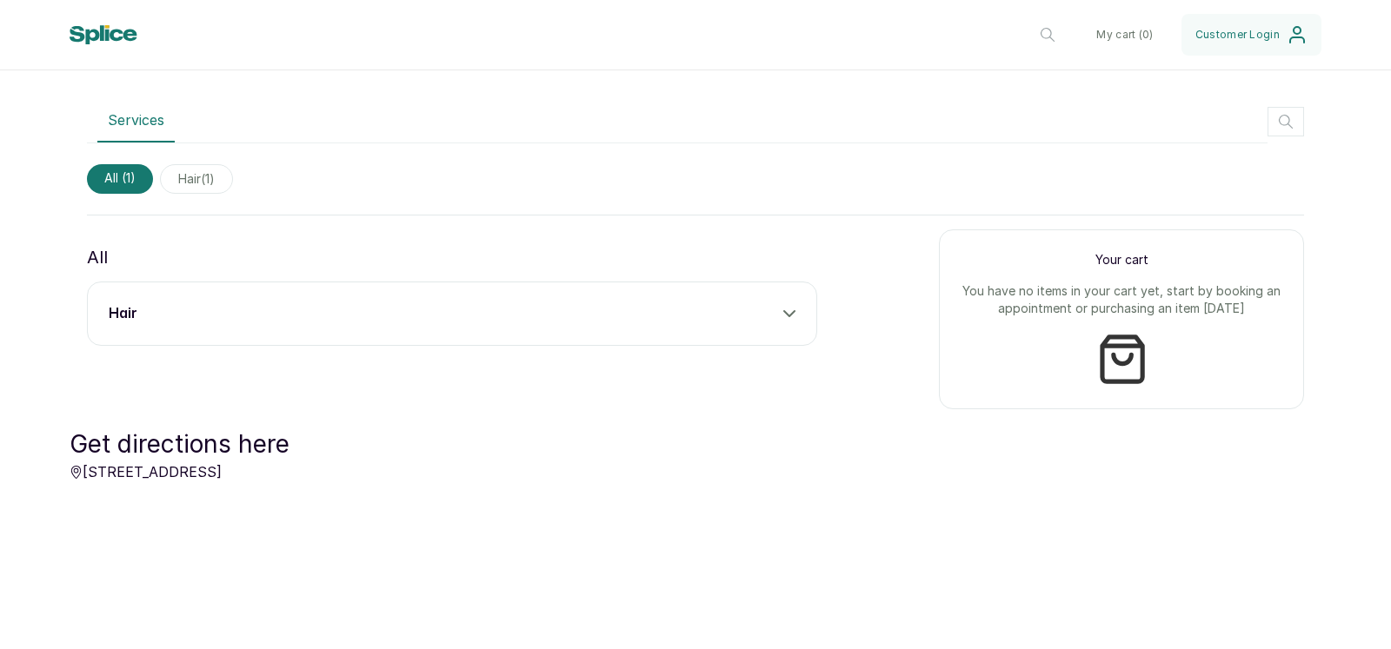
scroll to position [584, 0]
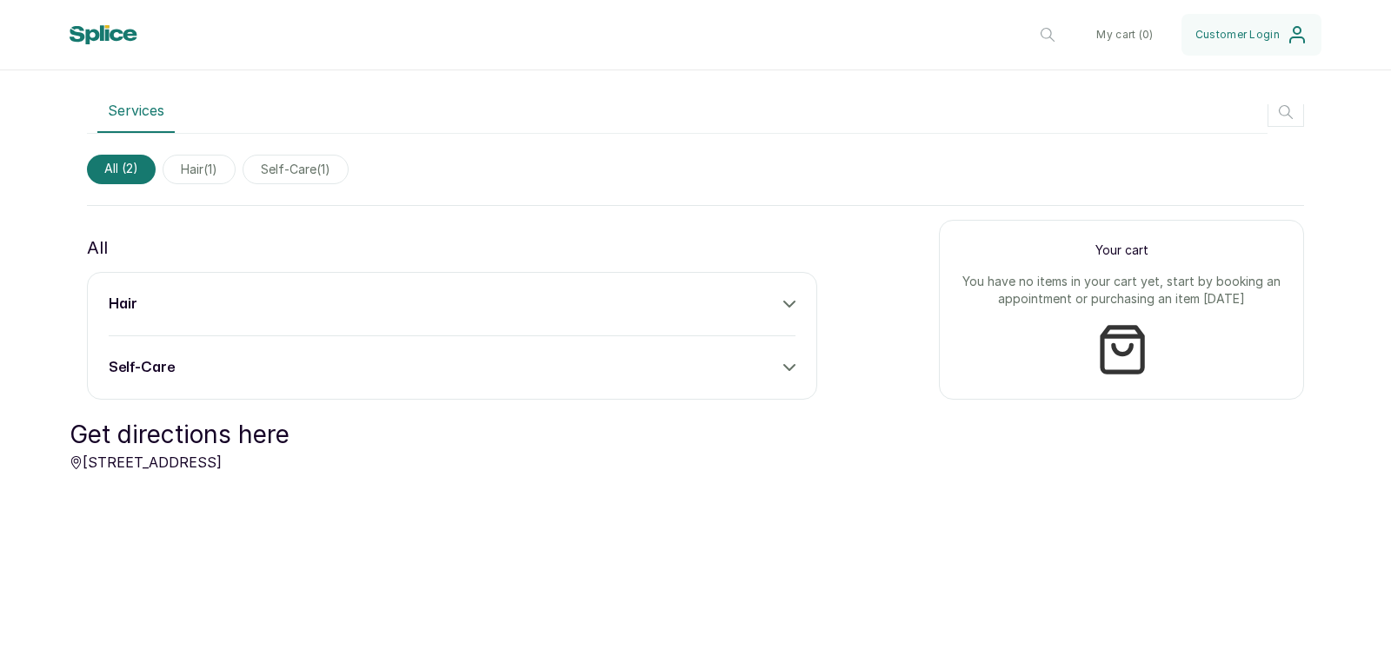
scroll to position [504, 0]
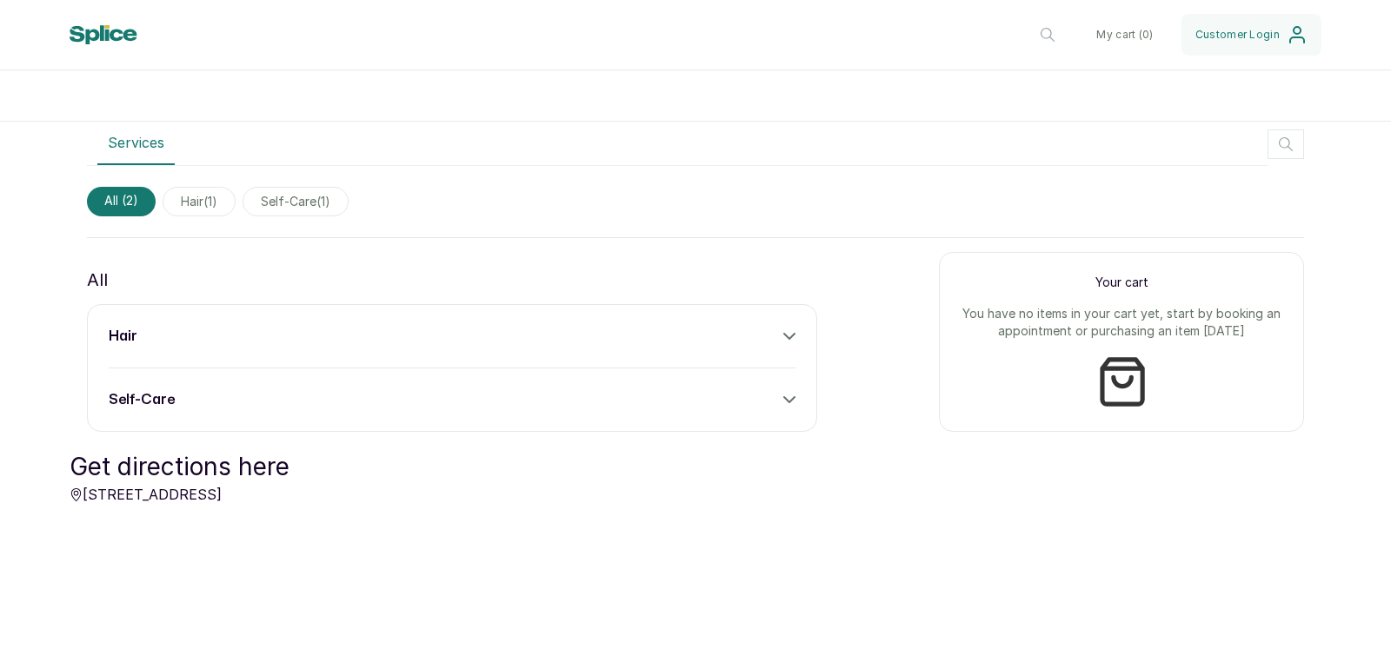
click at [187, 394] on div "self-care" at bounding box center [452, 399] width 687 height 21
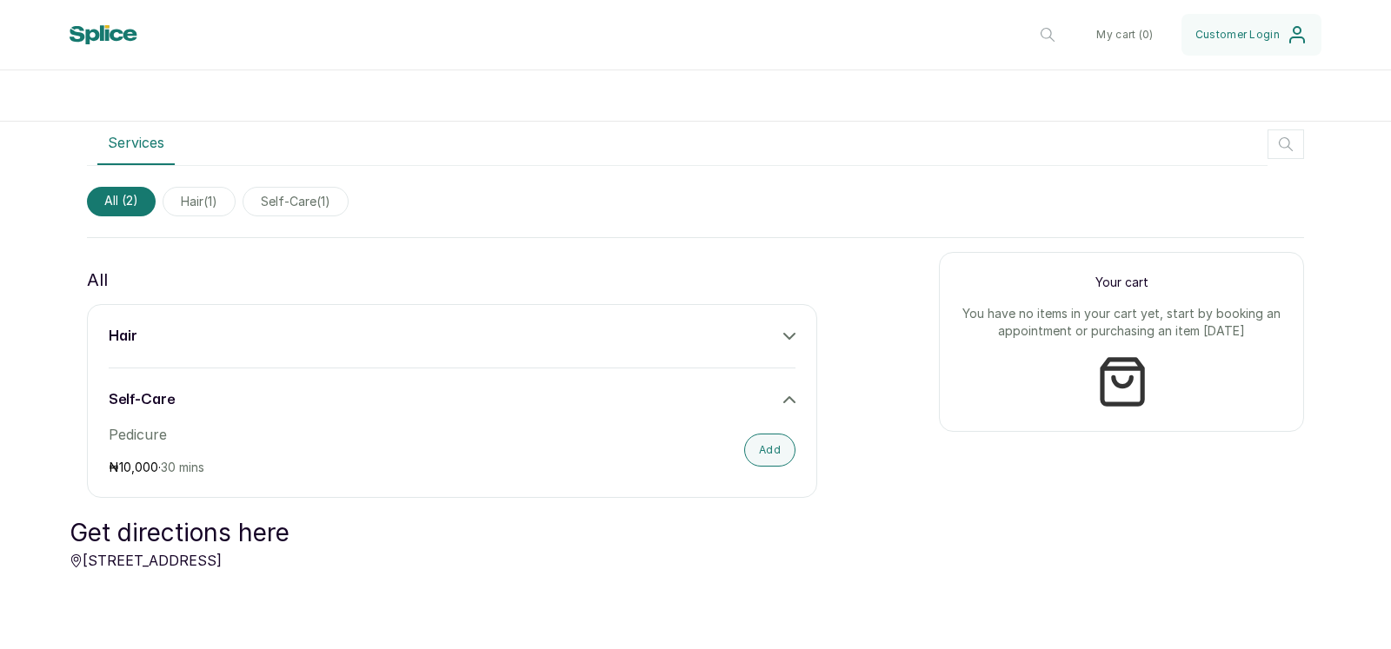
scroll to position [539, 0]
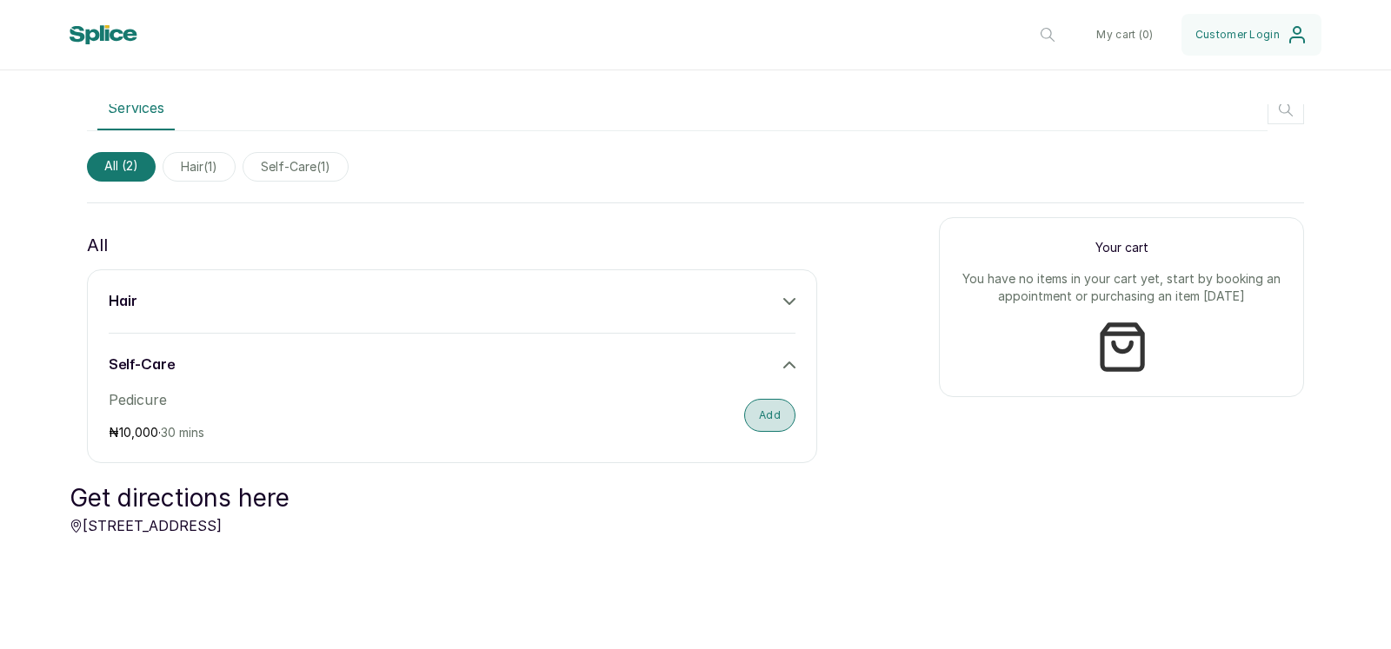
click at [772, 414] on button "Add" at bounding box center [769, 415] width 51 height 33
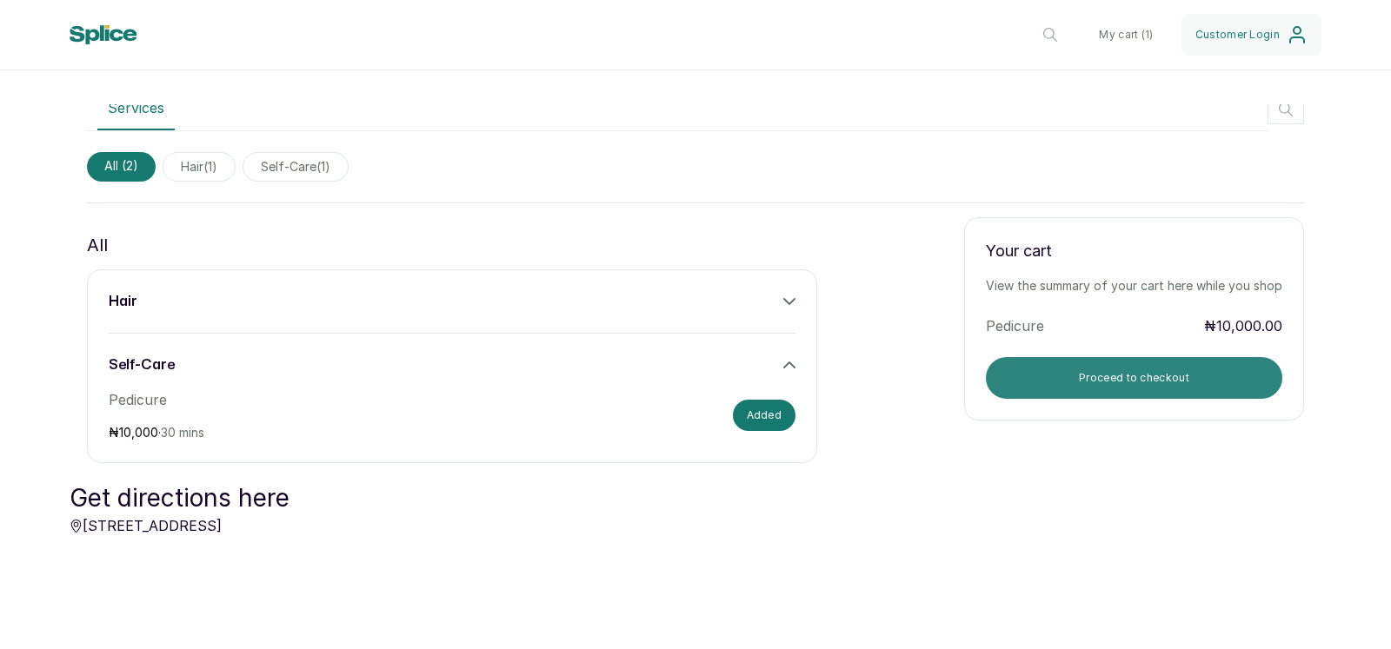
click at [1066, 357] on button "Proceed to checkout" at bounding box center [1134, 378] width 296 height 42
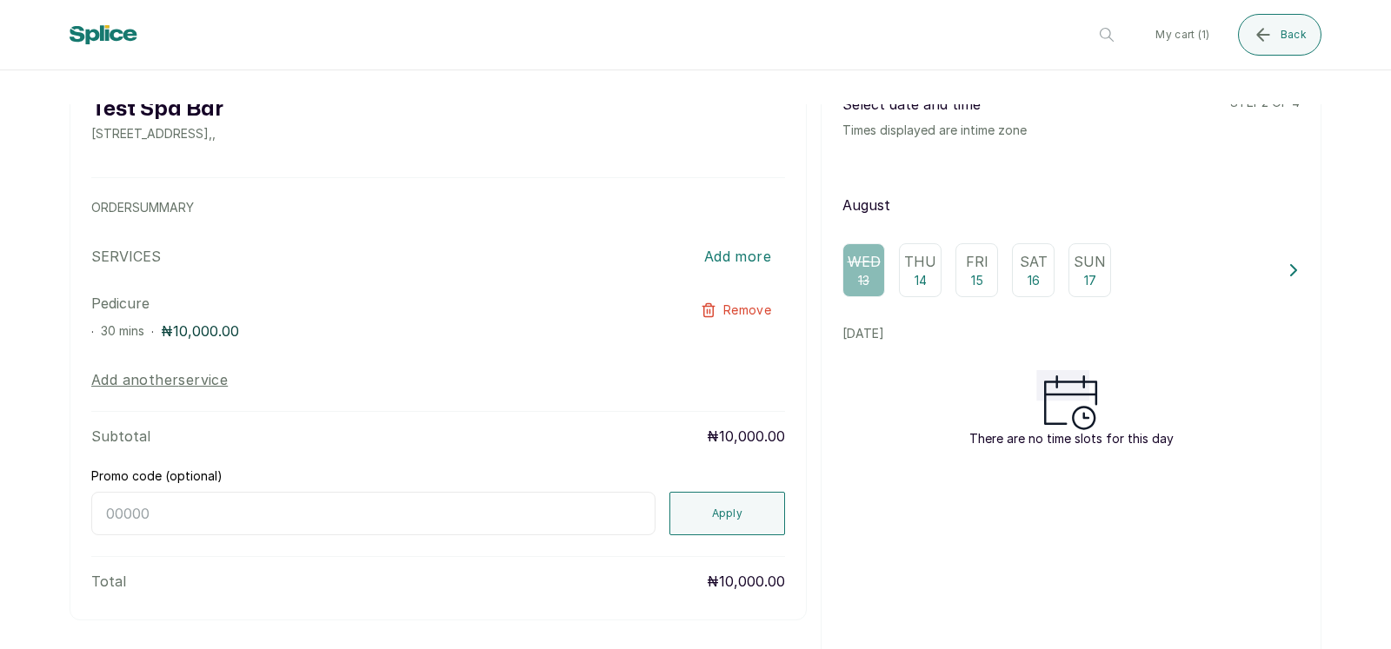
scroll to position [135, 0]
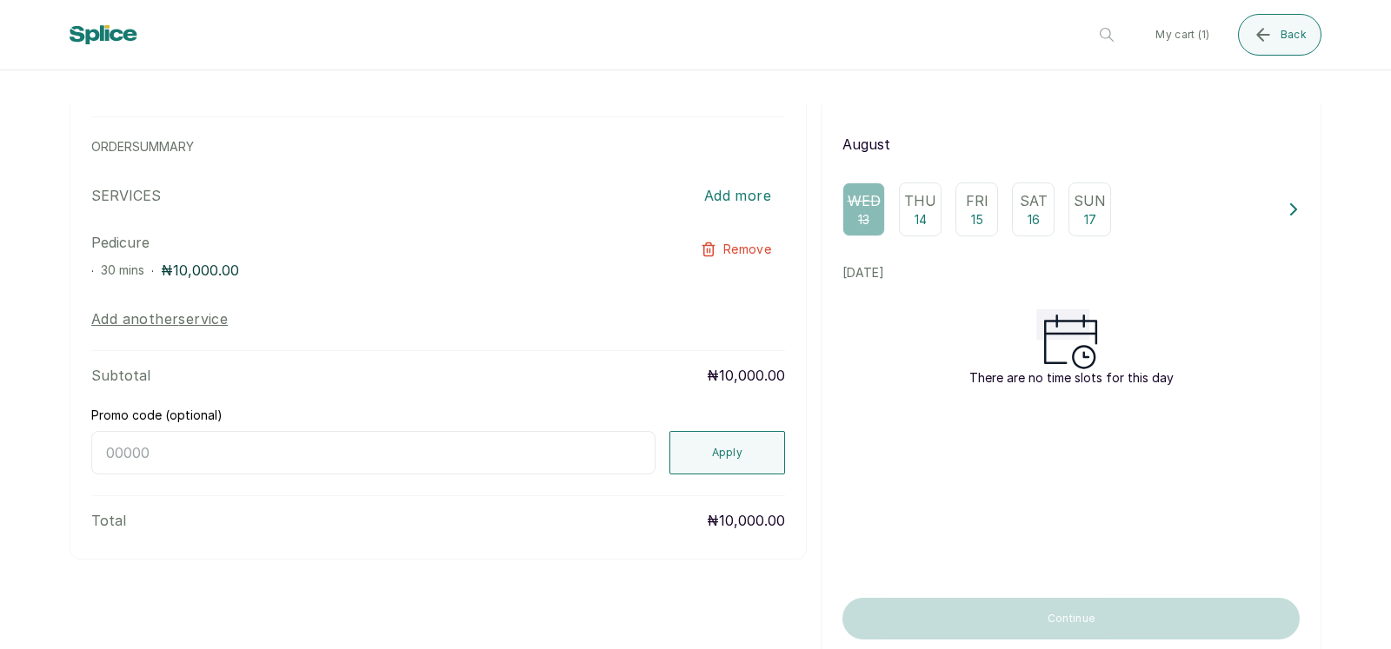
click at [914, 219] on p "14" at bounding box center [920, 219] width 12 height 17
click at [1080, 353] on icon at bounding box center [1071, 339] width 83 height 60
click at [970, 204] on p "Fri" at bounding box center [977, 200] width 23 height 21
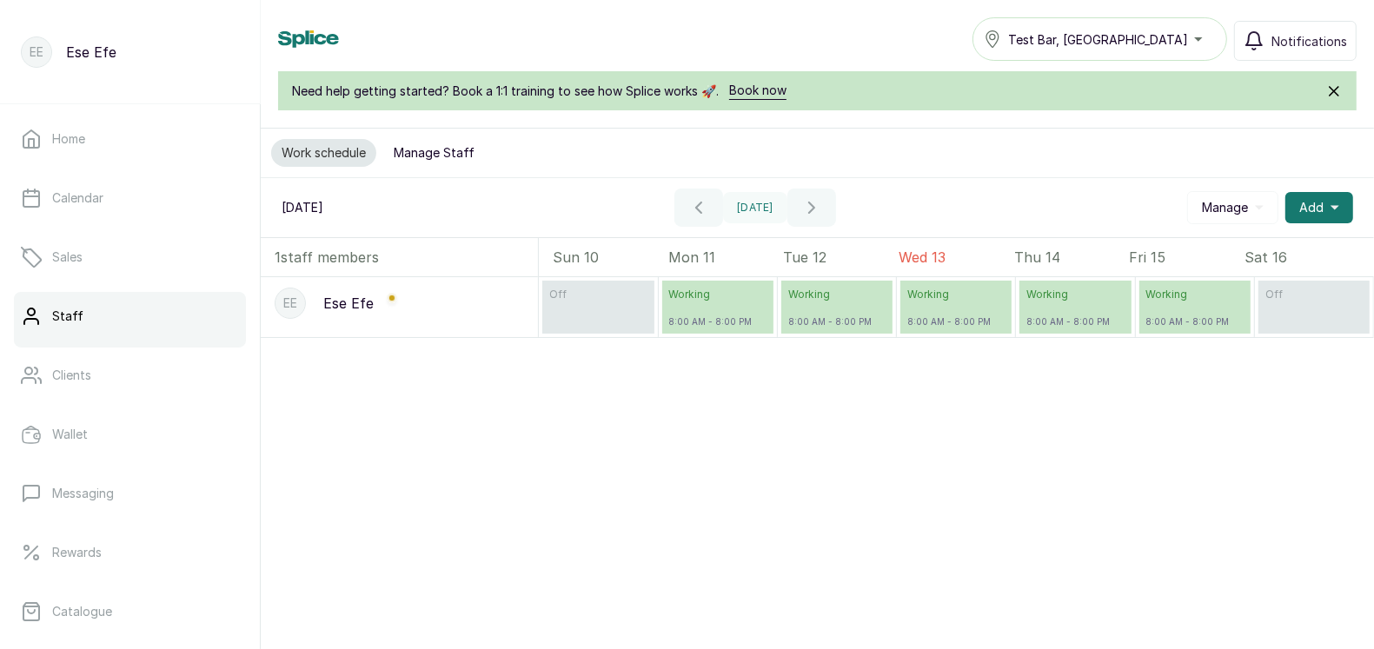
click at [668, 419] on div "EE Ese Efe off Working 8:00 AM - 8:00 PM Working 8:00 AM - 8:00 PM Working 8:00…" at bounding box center [817, 500] width 1113 height 446
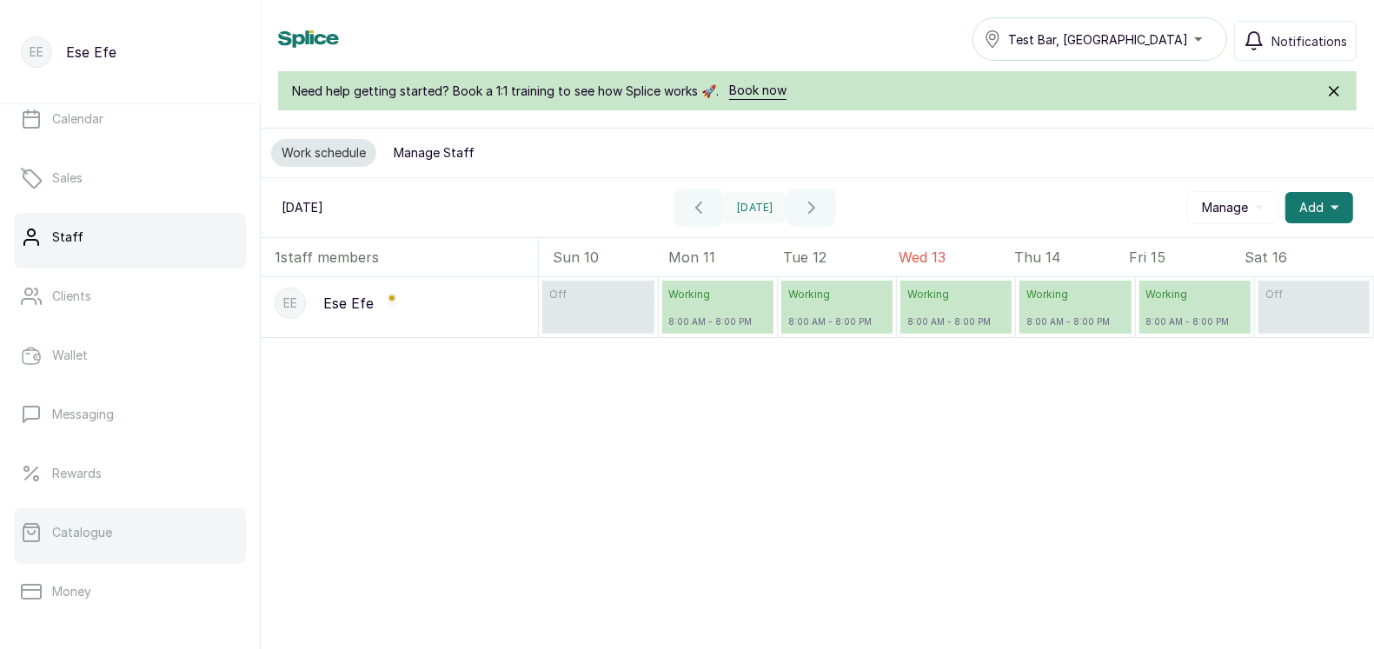
scroll to position [88, 0]
click at [70, 533] on link "Catalogue" at bounding box center [130, 524] width 232 height 49
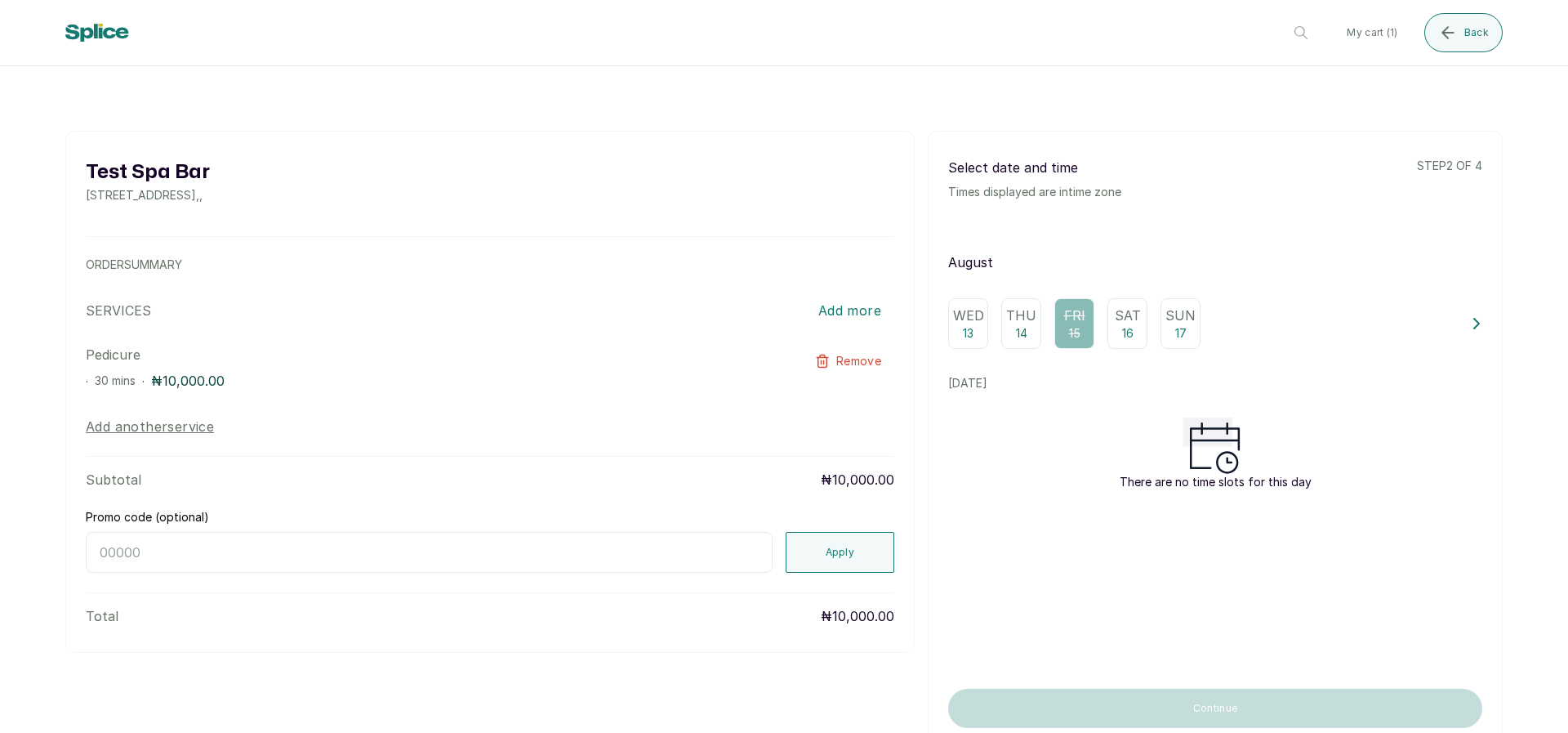
scroll to position [80, 0]
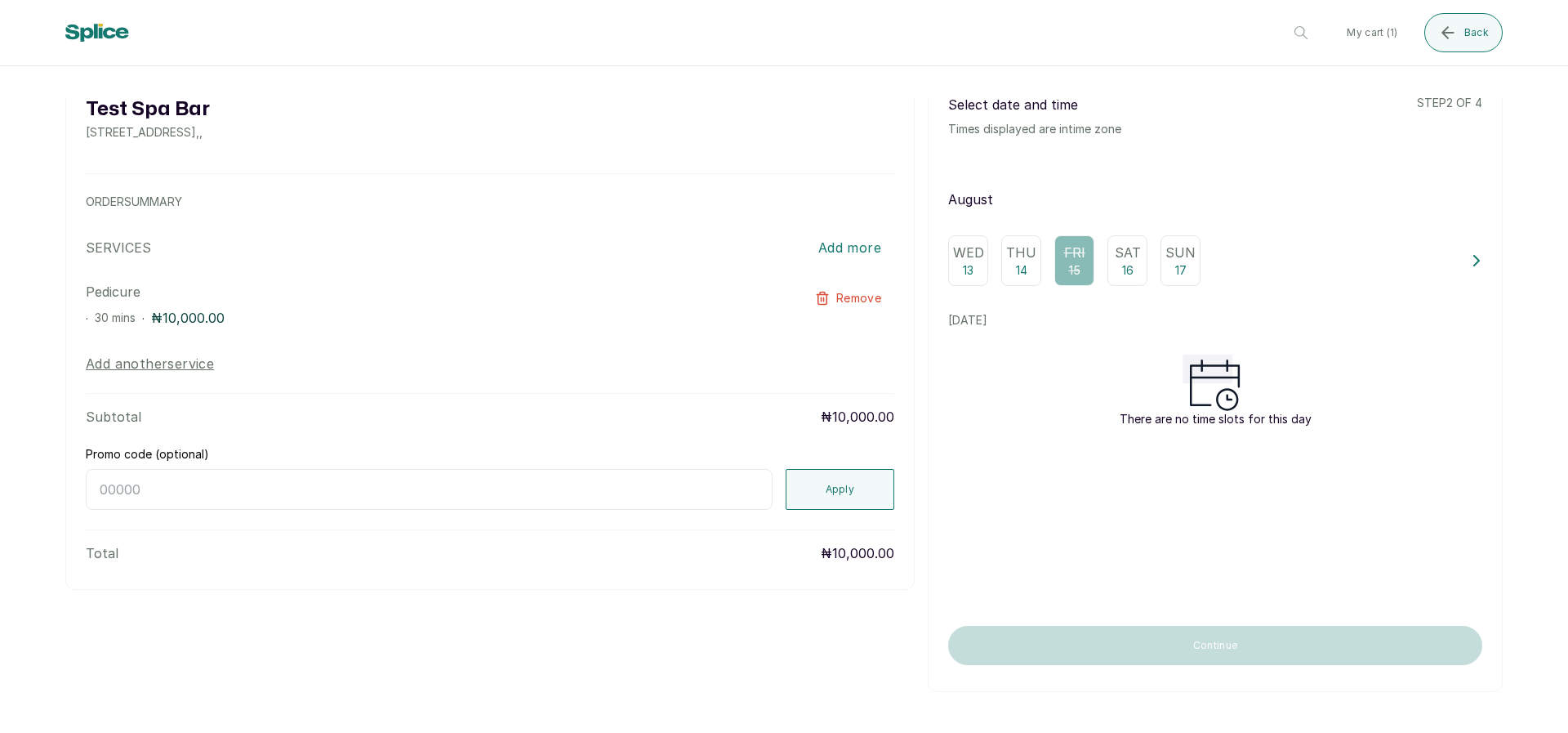
click at [968, 258] on div "Wed 13" at bounding box center [968, 260] width 40 height 51
